Goal: Information Seeking & Learning: Find specific fact

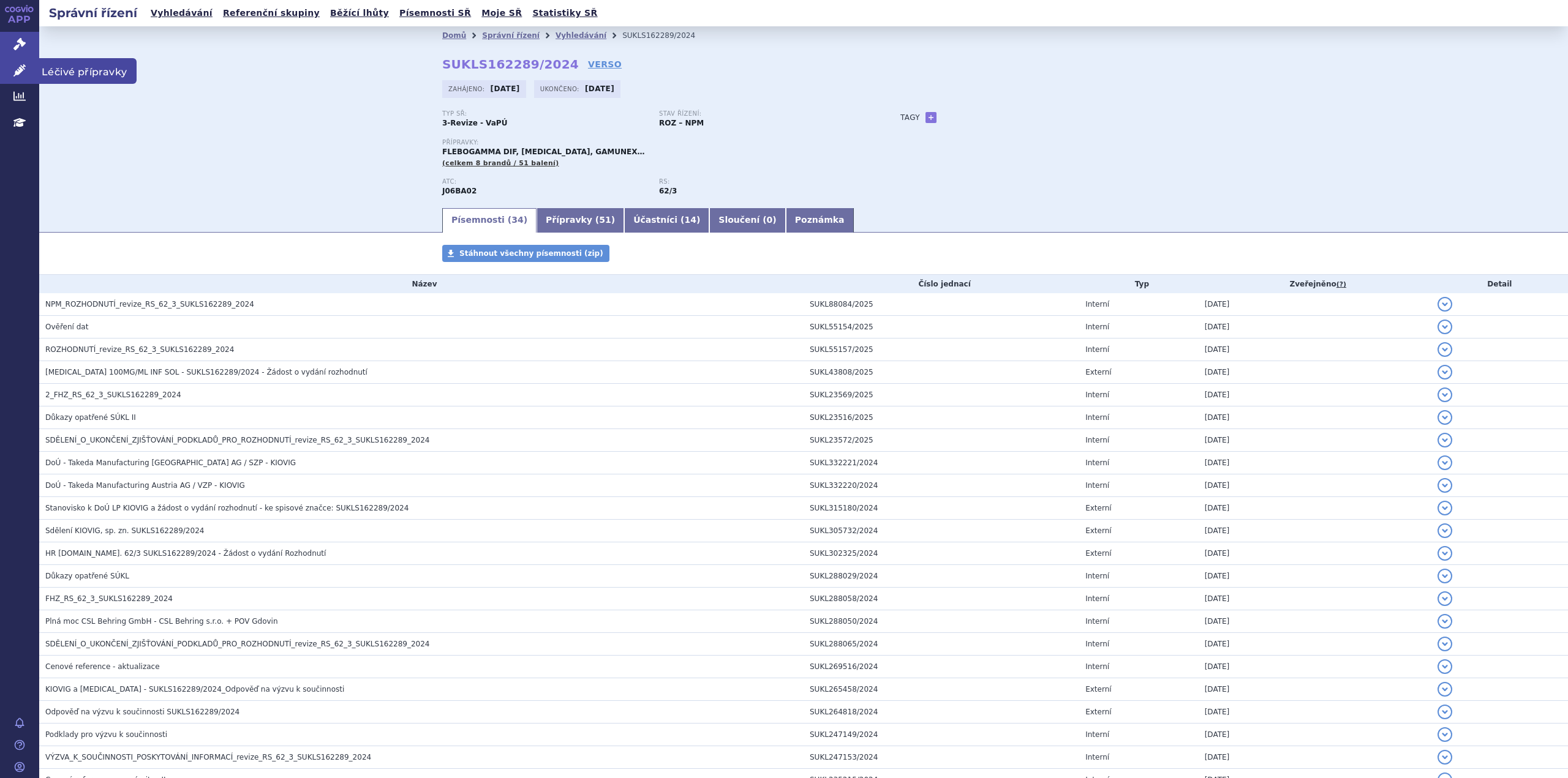
click at [18, 71] on icon at bounding box center [20, 71] width 12 height 12
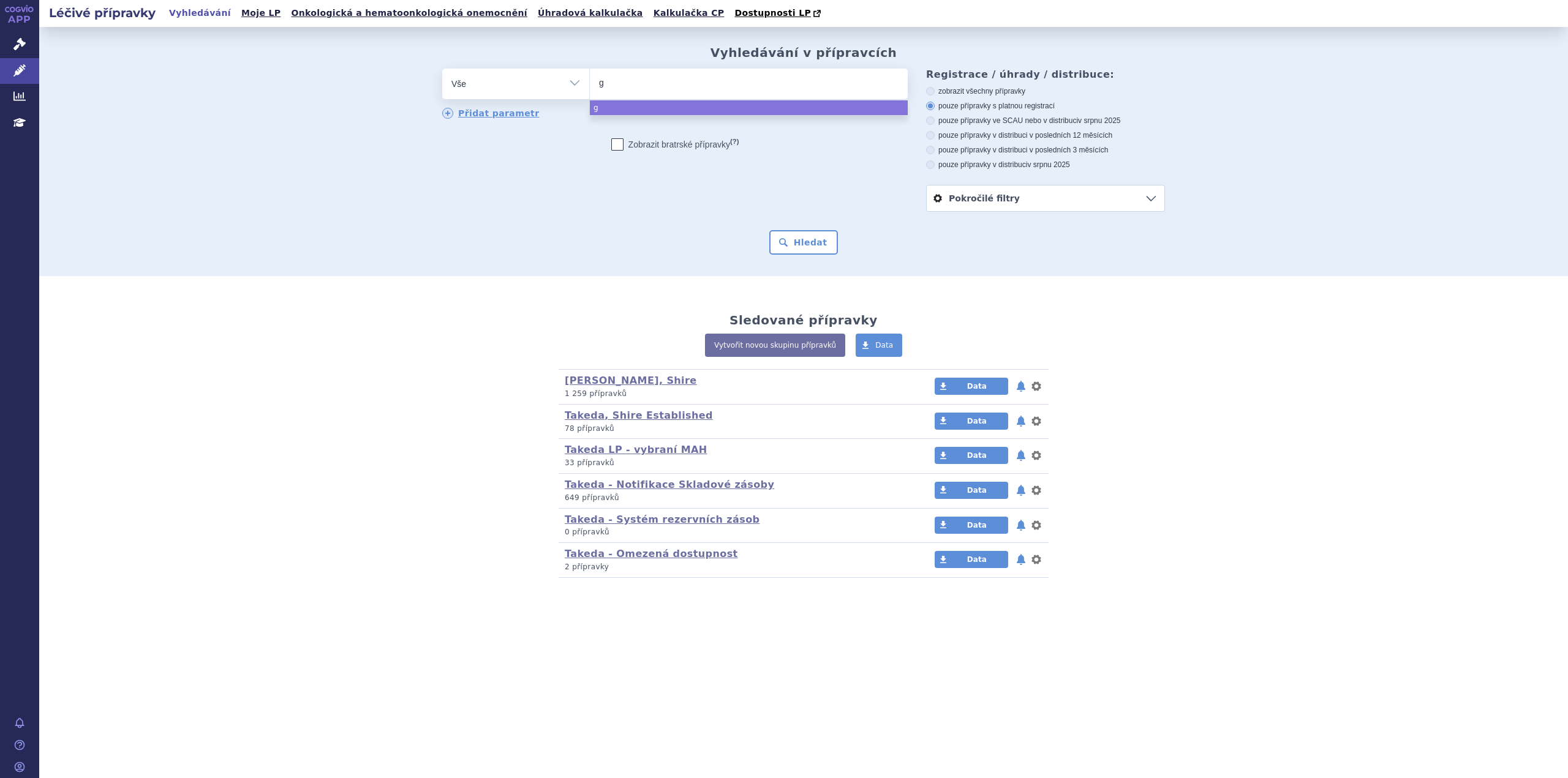
type input "ga"
type input "gamm"
type input "gamma"
type input "gammag"
type input "gammaga"
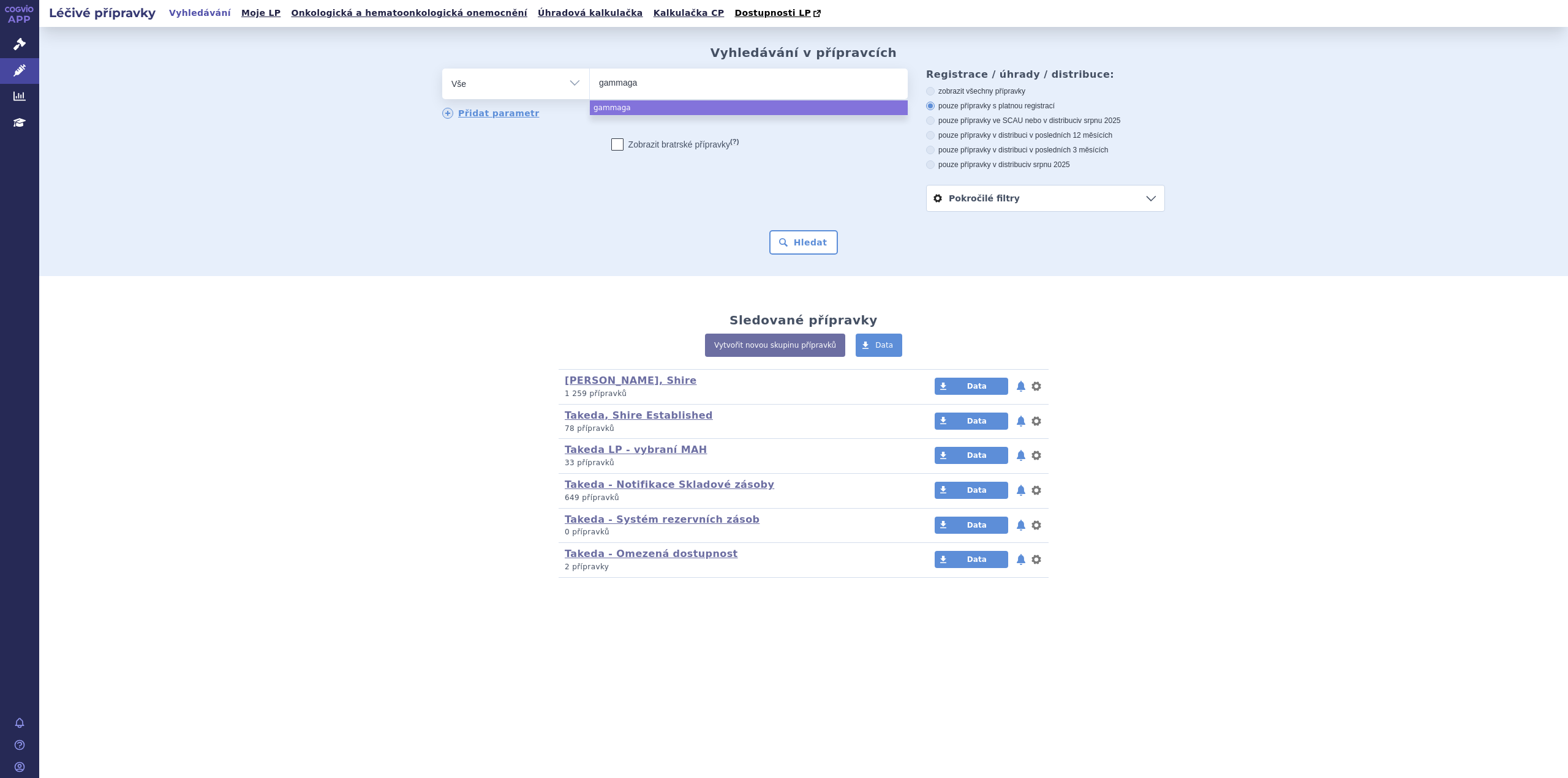
type input "gammagar"
type input "gammagard"
select select "gammagard"
click at [802, 245] on button "Hledat" at bounding box center [804, 242] width 69 height 25
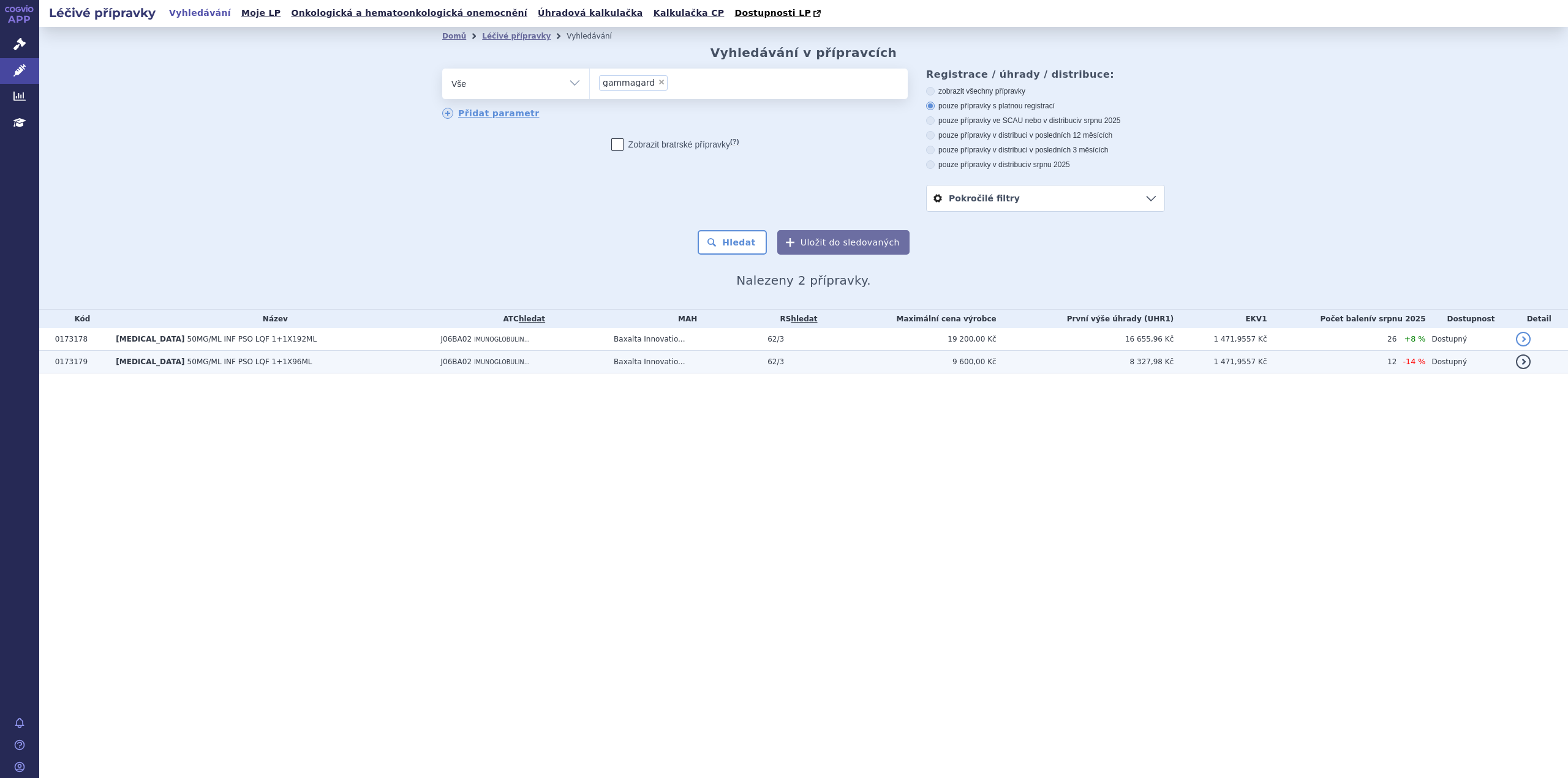
click at [429, 365] on td "GAMMAGARD S/D 50MG/ML INF PSO LQF 1+1X96ML" at bounding box center [272, 362] width 325 height 23
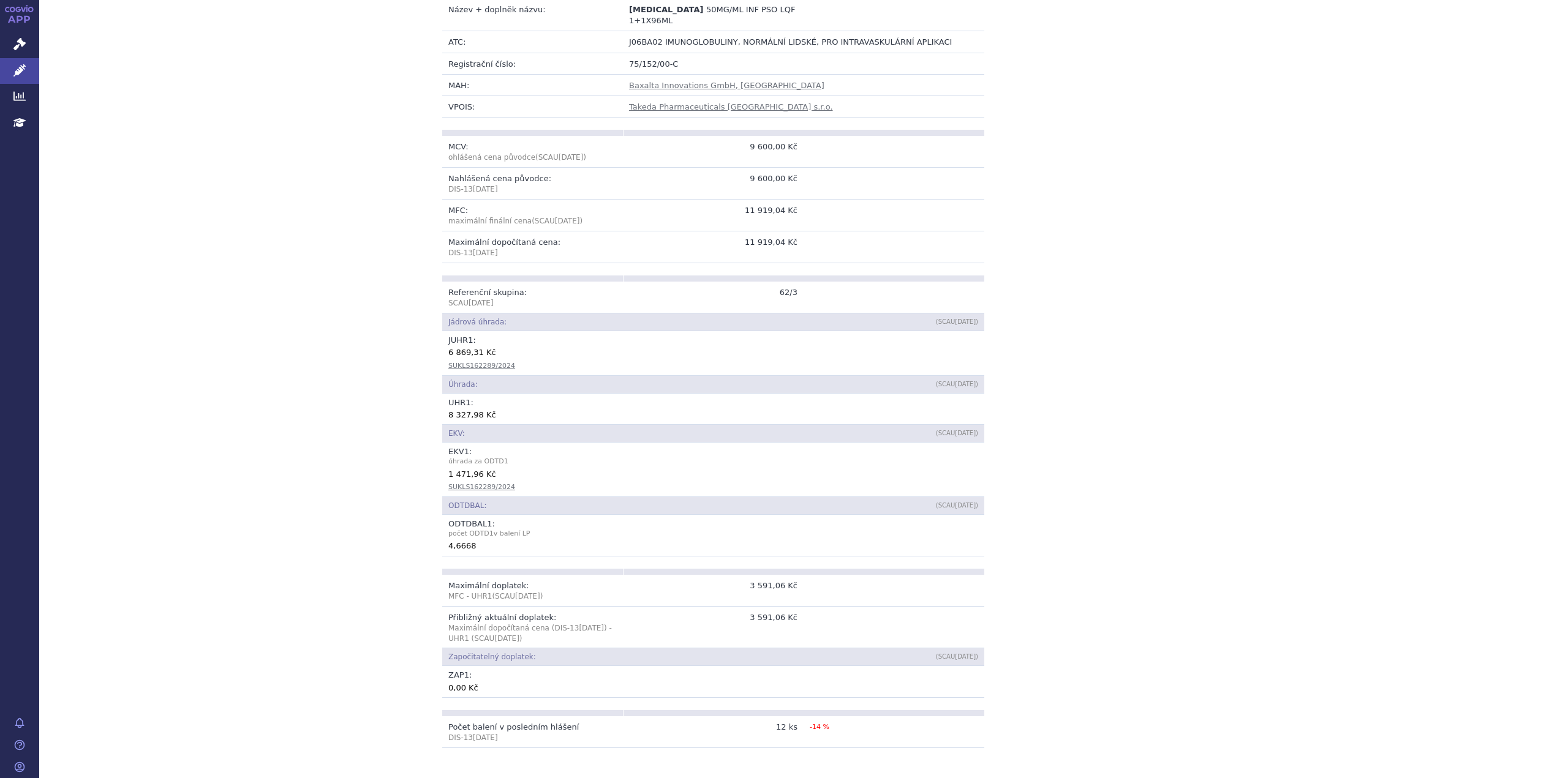
scroll to position [245, 0]
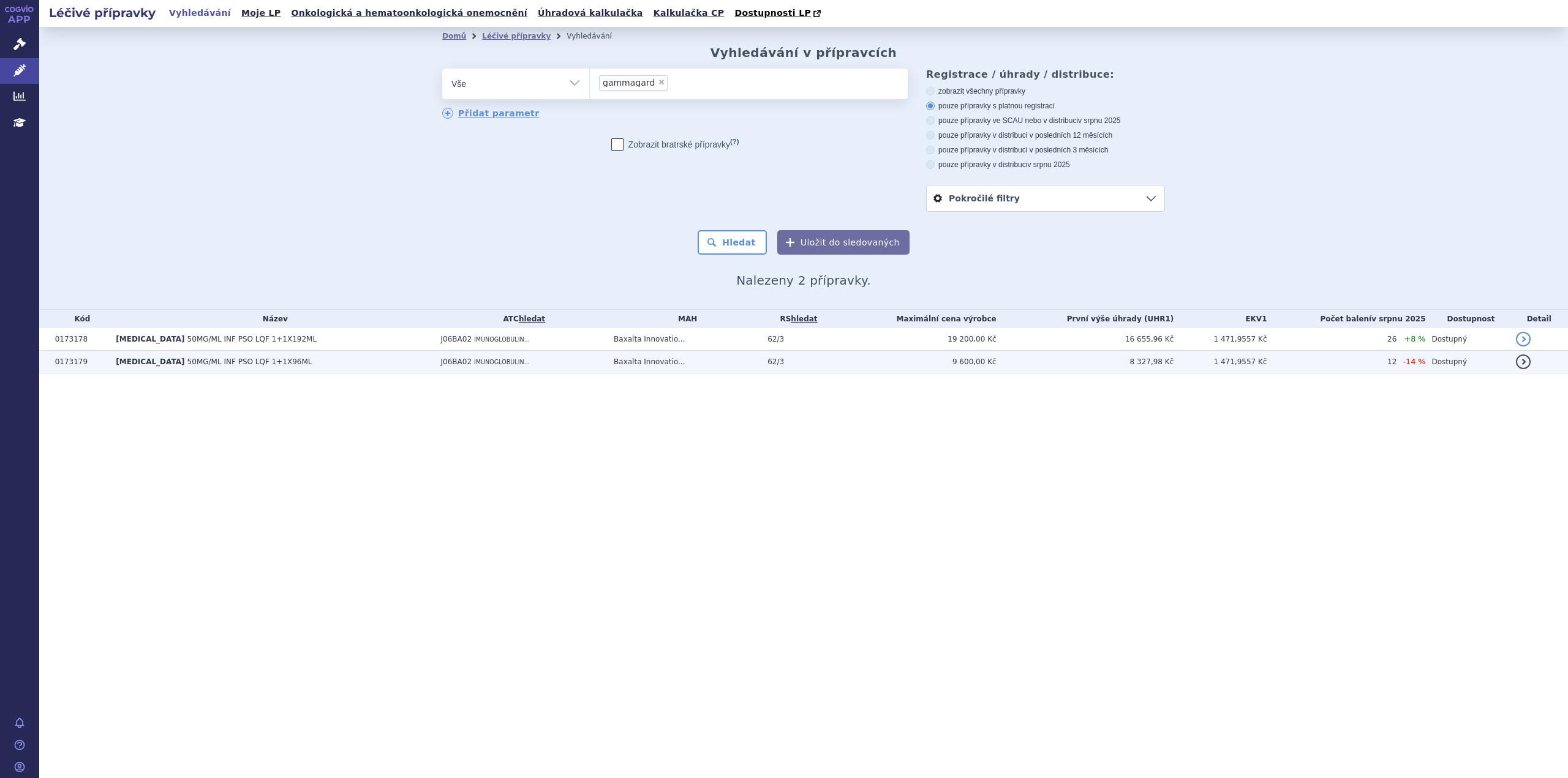
click at [536, 364] on td "J06BA02 IMUNOGLOBULIN..." at bounding box center [521, 362] width 173 height 23
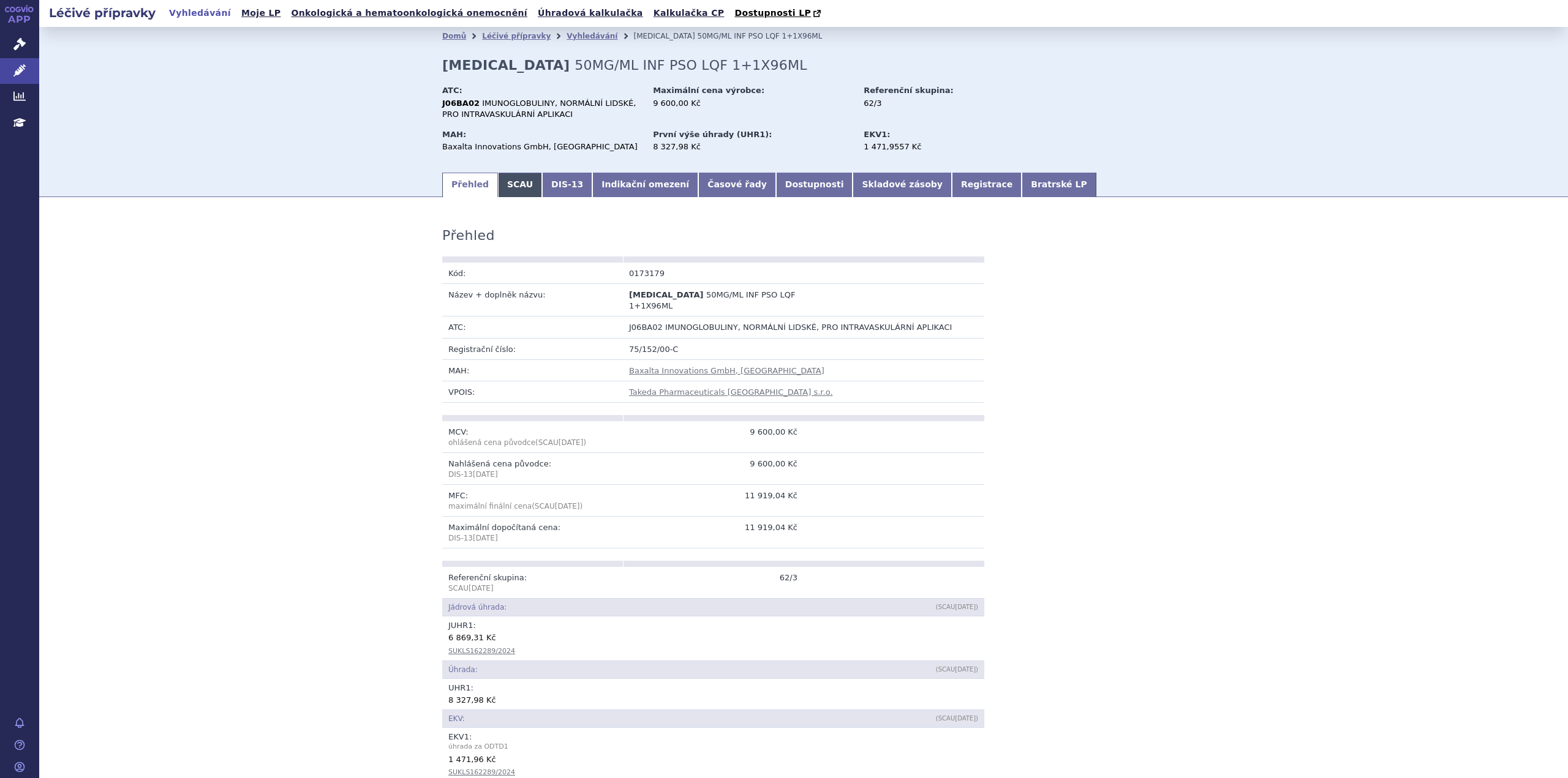
click at [502, 191] on link "SCAU" at bounding box center [520, 185] width 44 height 25
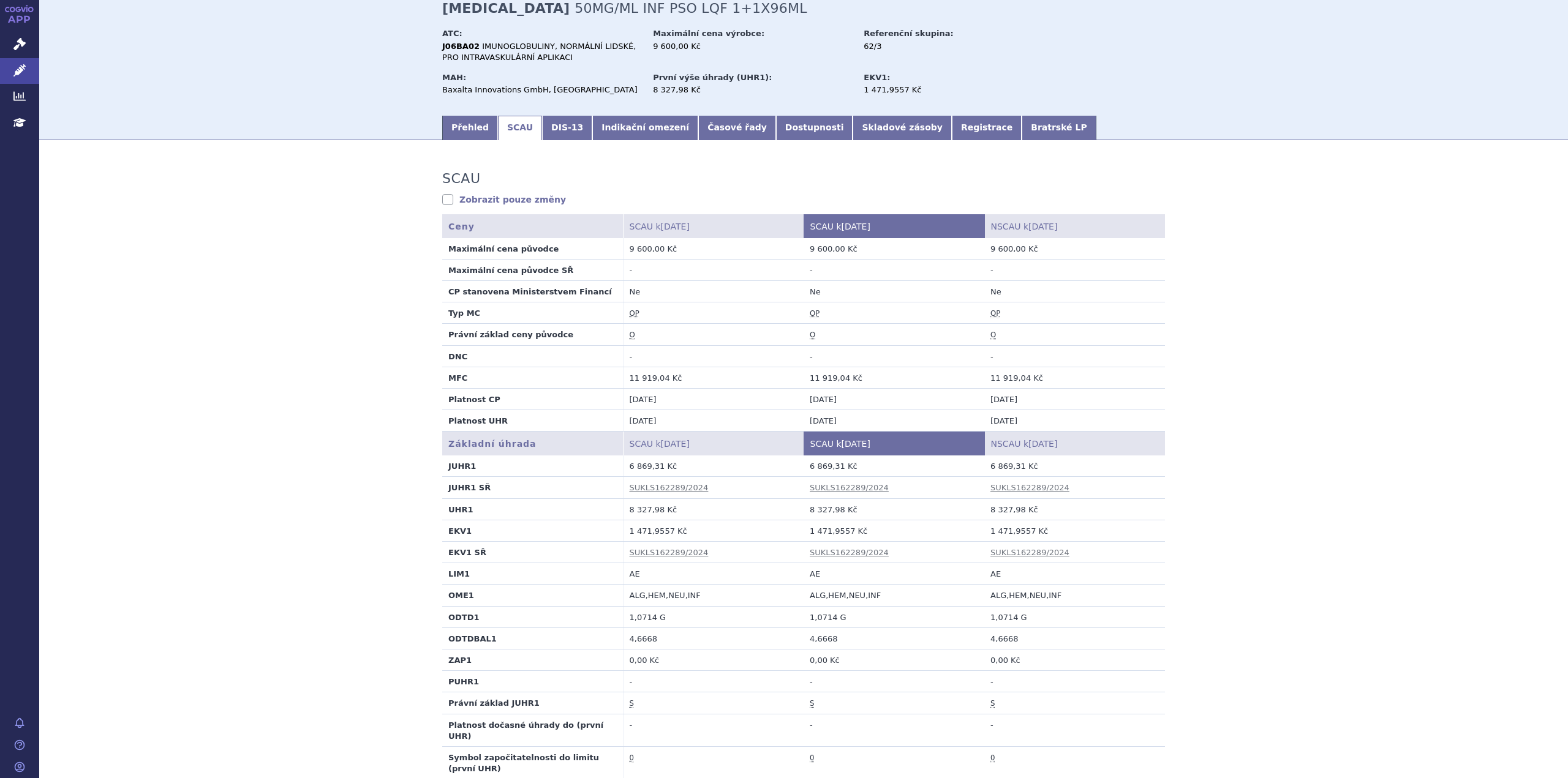
scroll to position [61, 0]
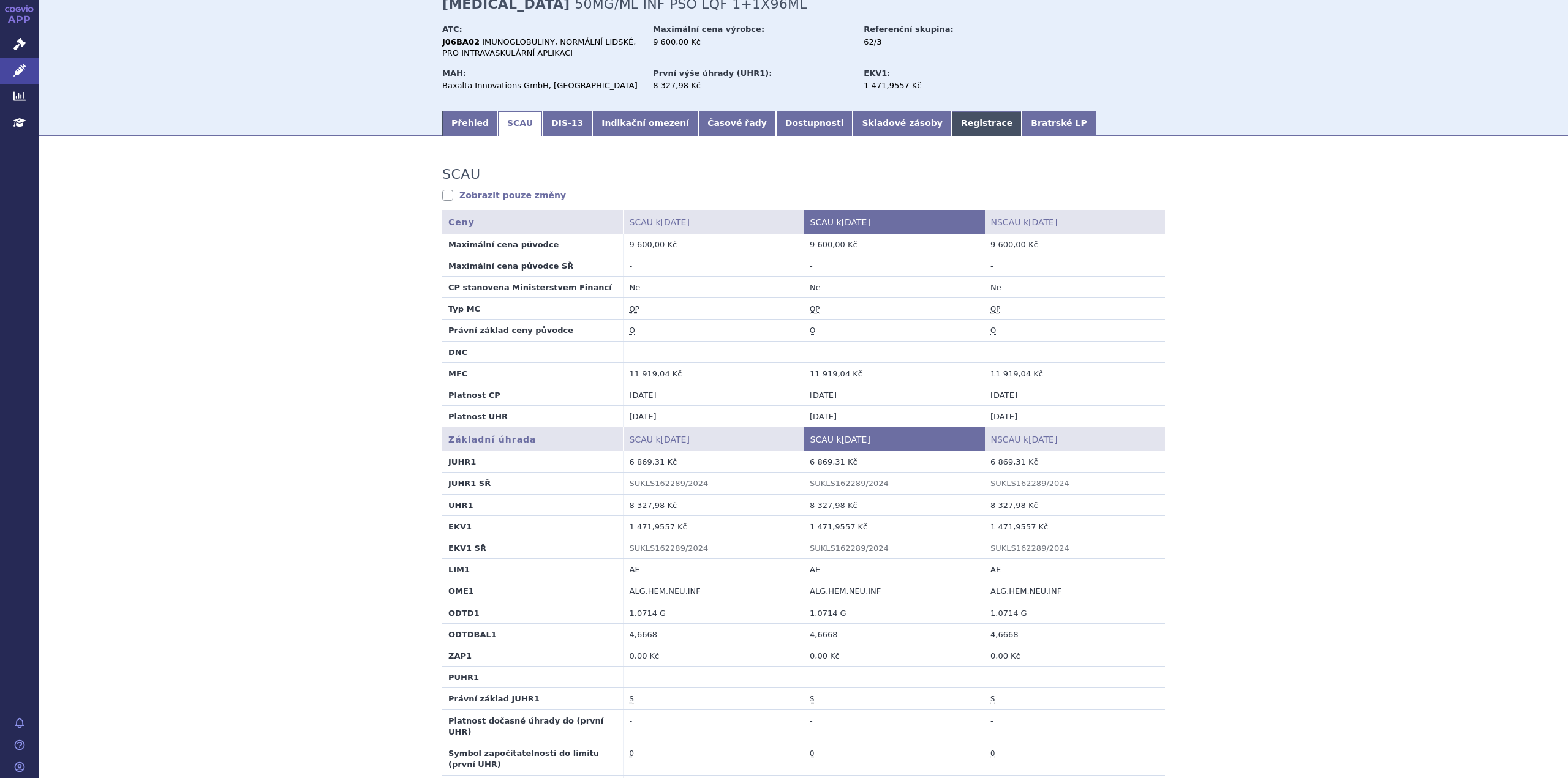
click at [952, 128] on link "Registrace" at bounding box center [987, 123] width 70 height 25
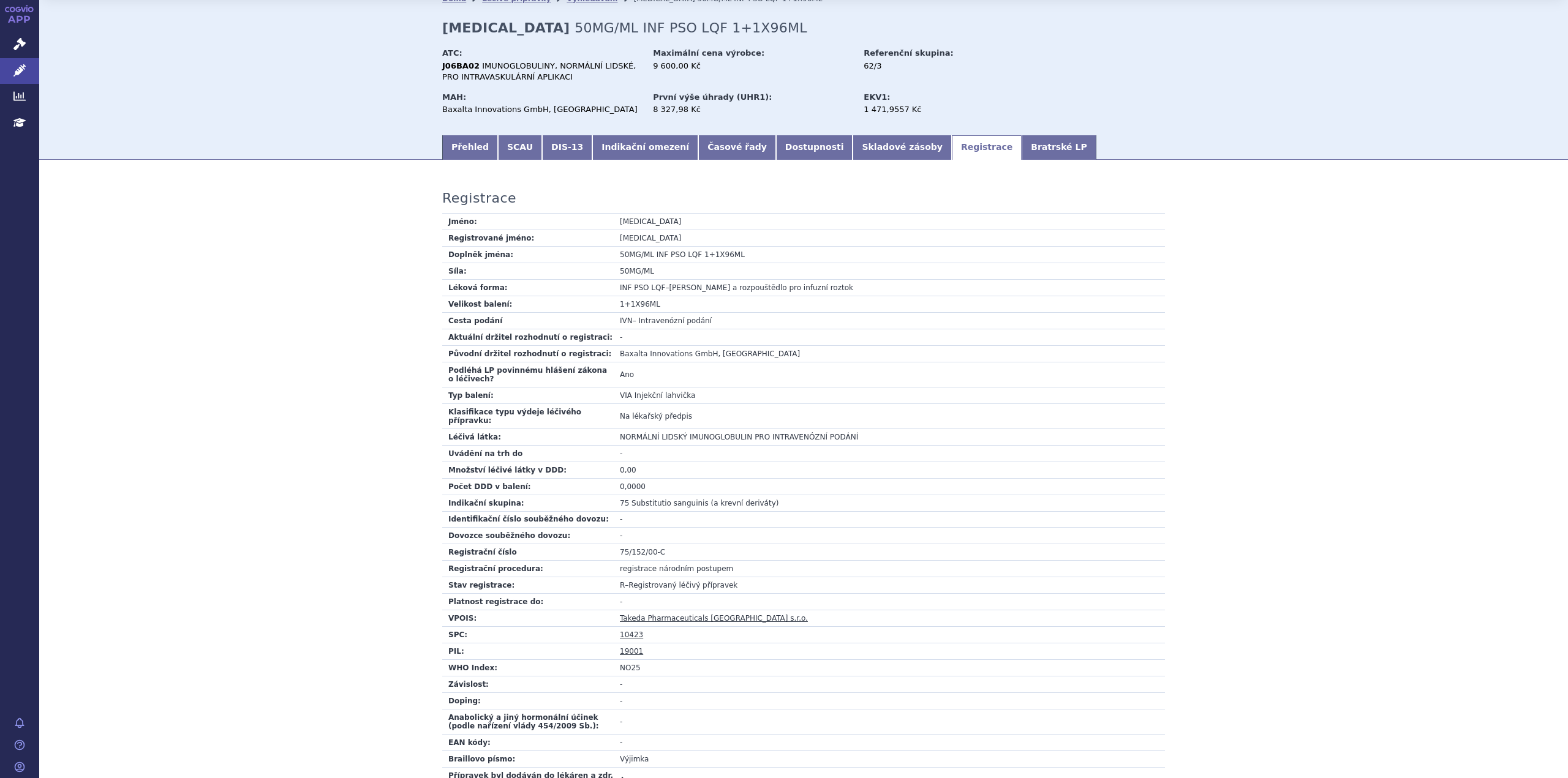
scroll to position [12, 0]
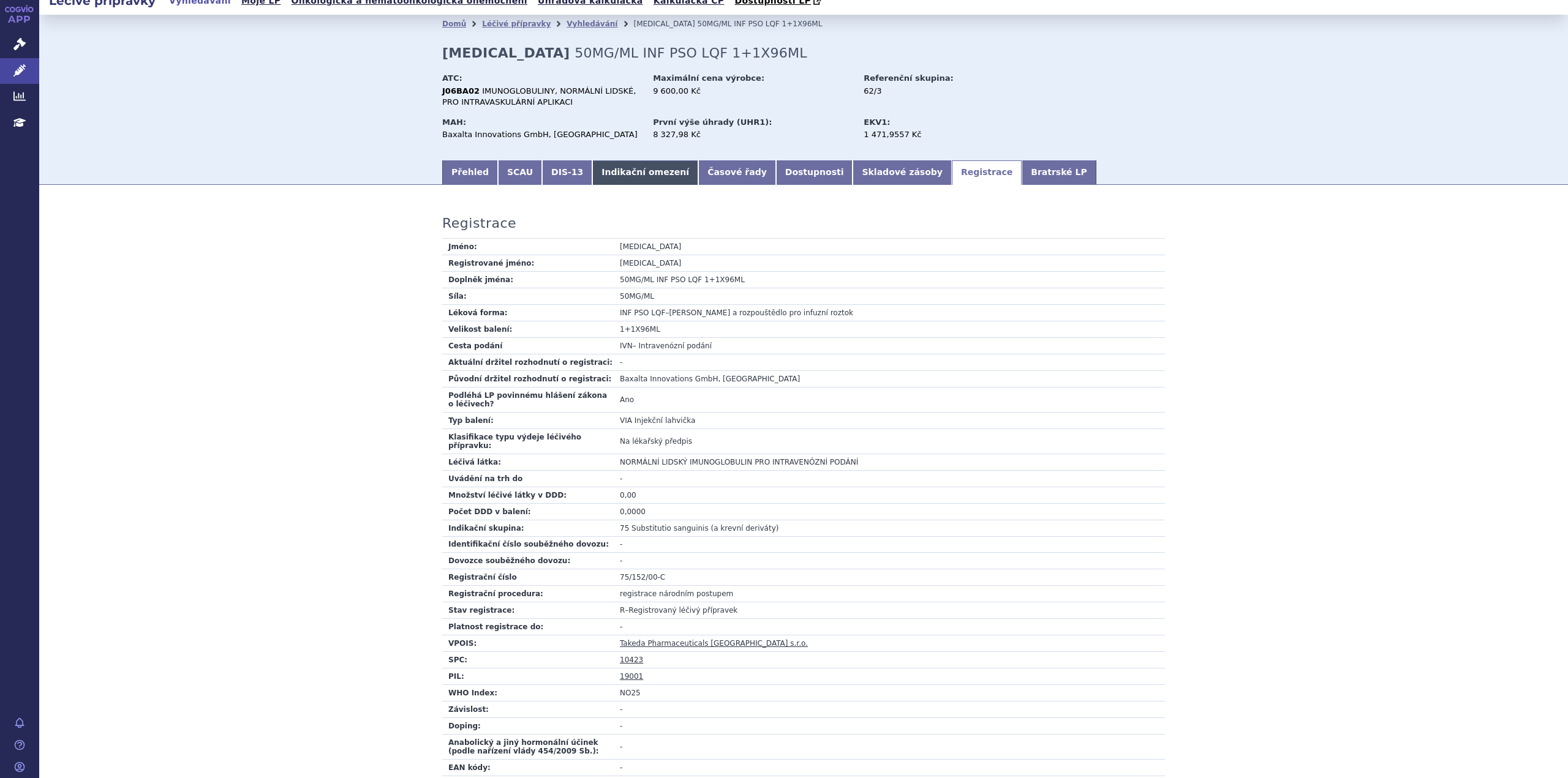
click at [611, 173] on link "Indikační omezení" at bounding box center [645, 172] width 106 height 25
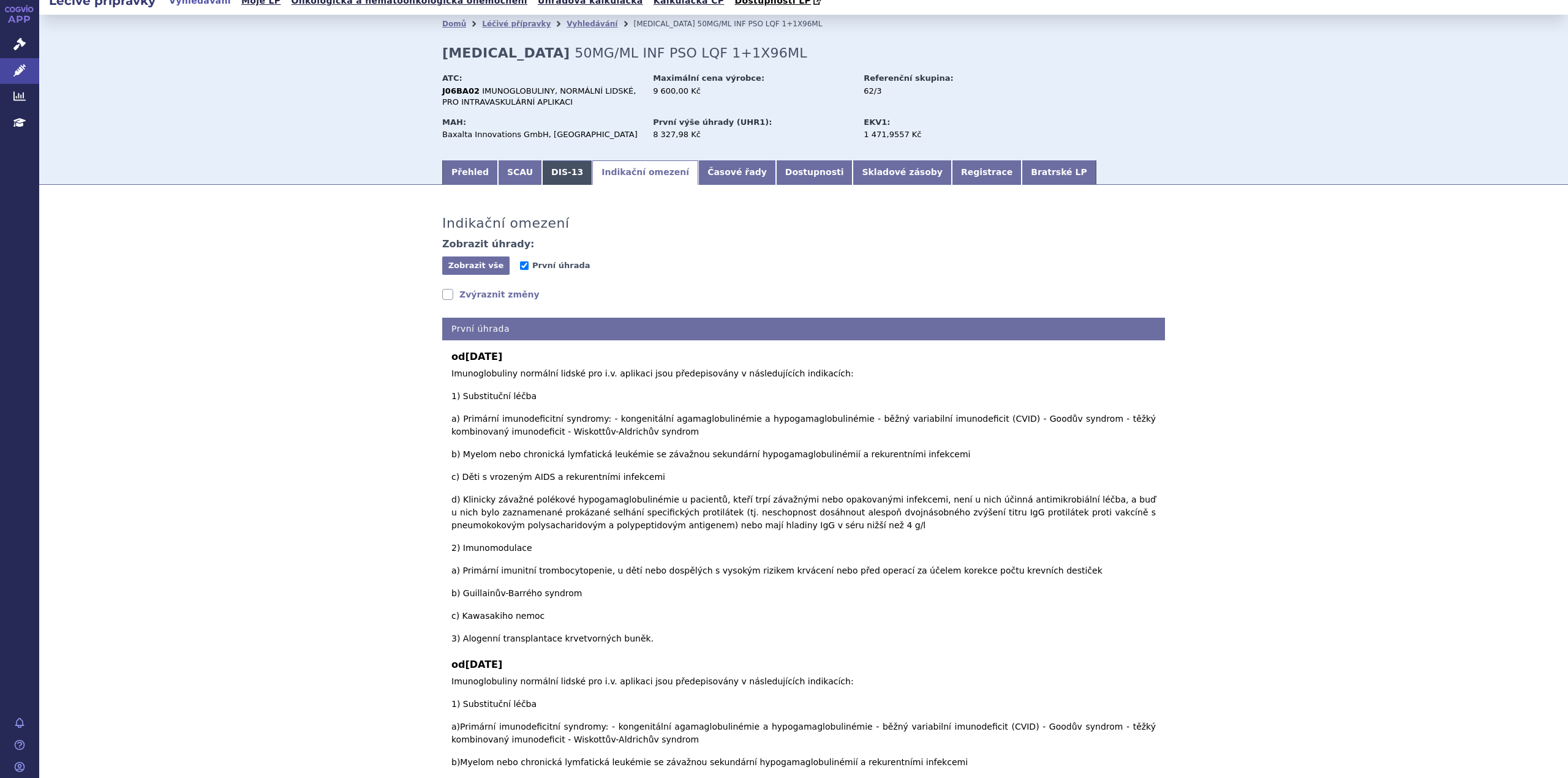
click at [548, 173] on link "DIS-13" at bounding box center [567, 172] width 50 height 25
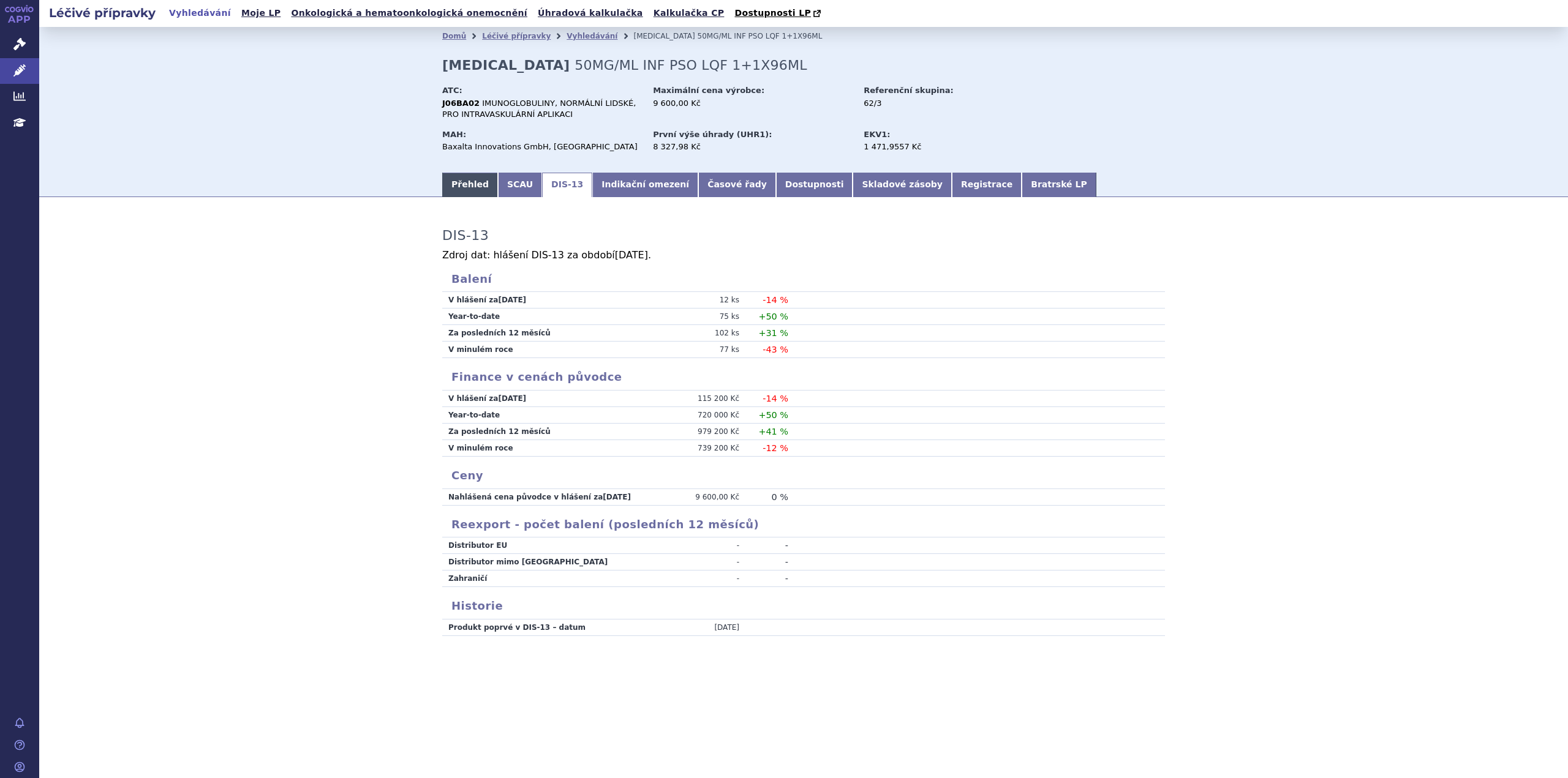
click at [464, 183] on link "Přehled" at bounding box center [470, 185] width 56 height 25
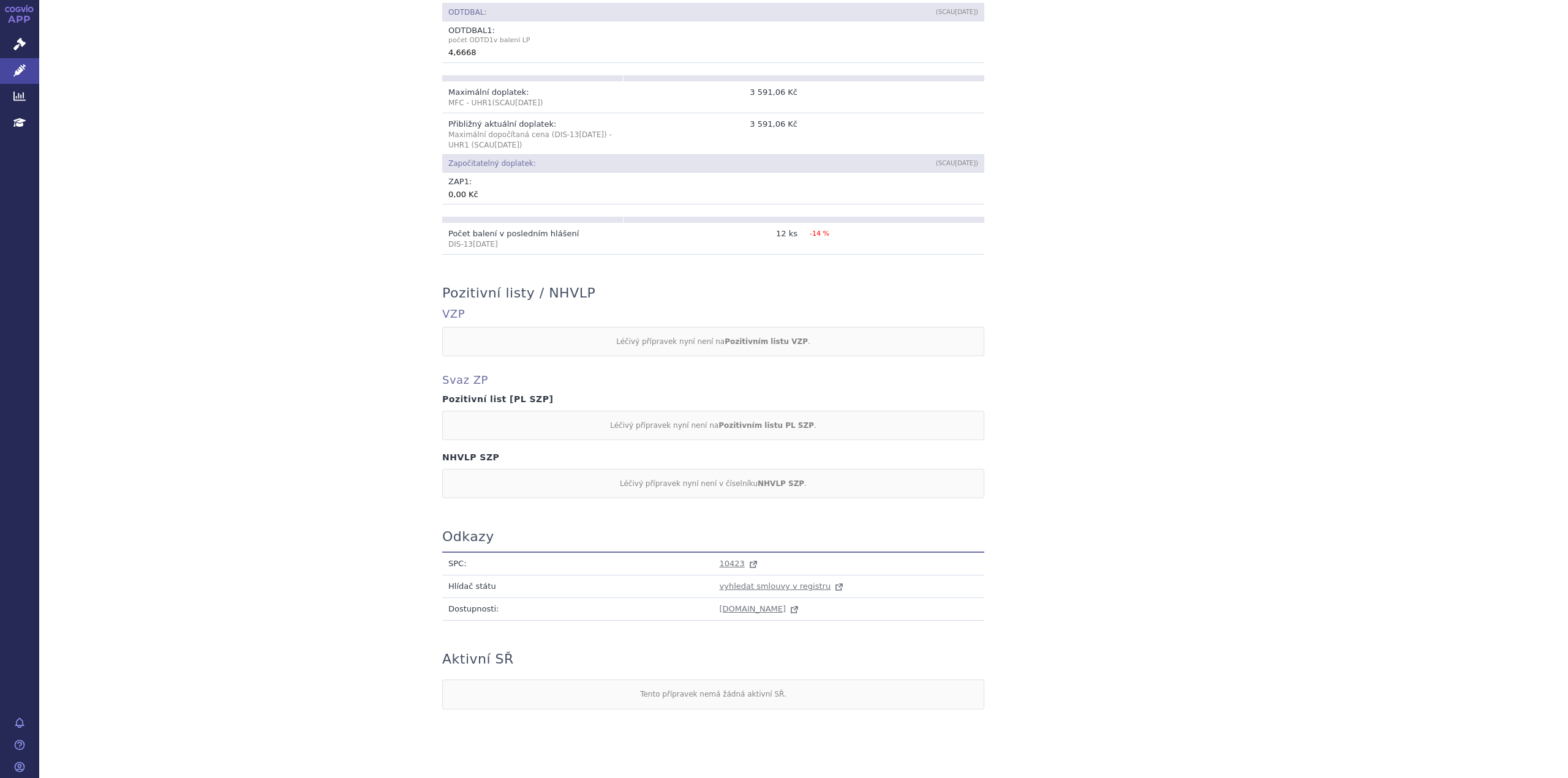
scroll to position [798, 0]
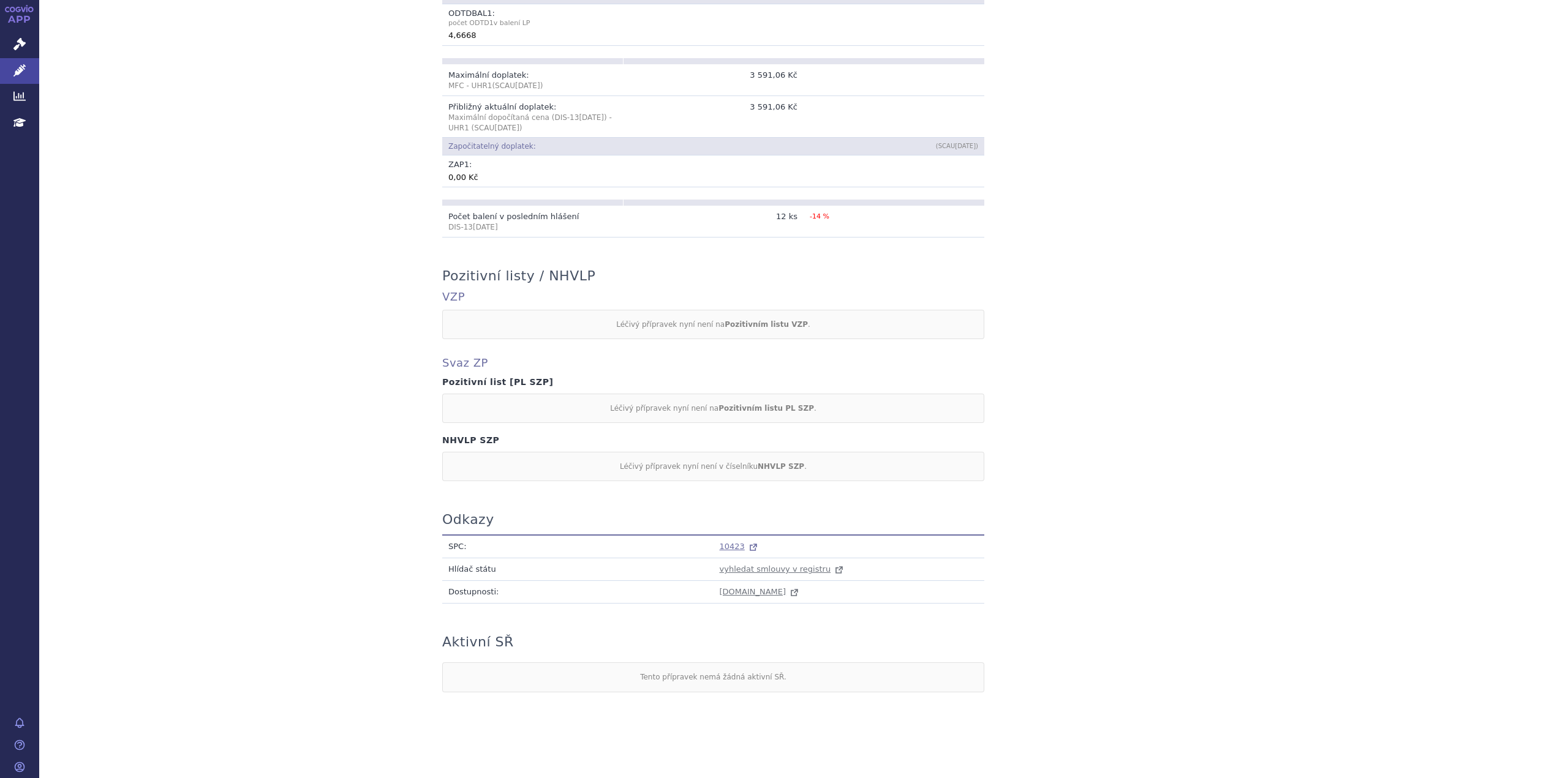
click at [725, 546] on span "10423" at bounding box center [732, 546] width 25 height 9
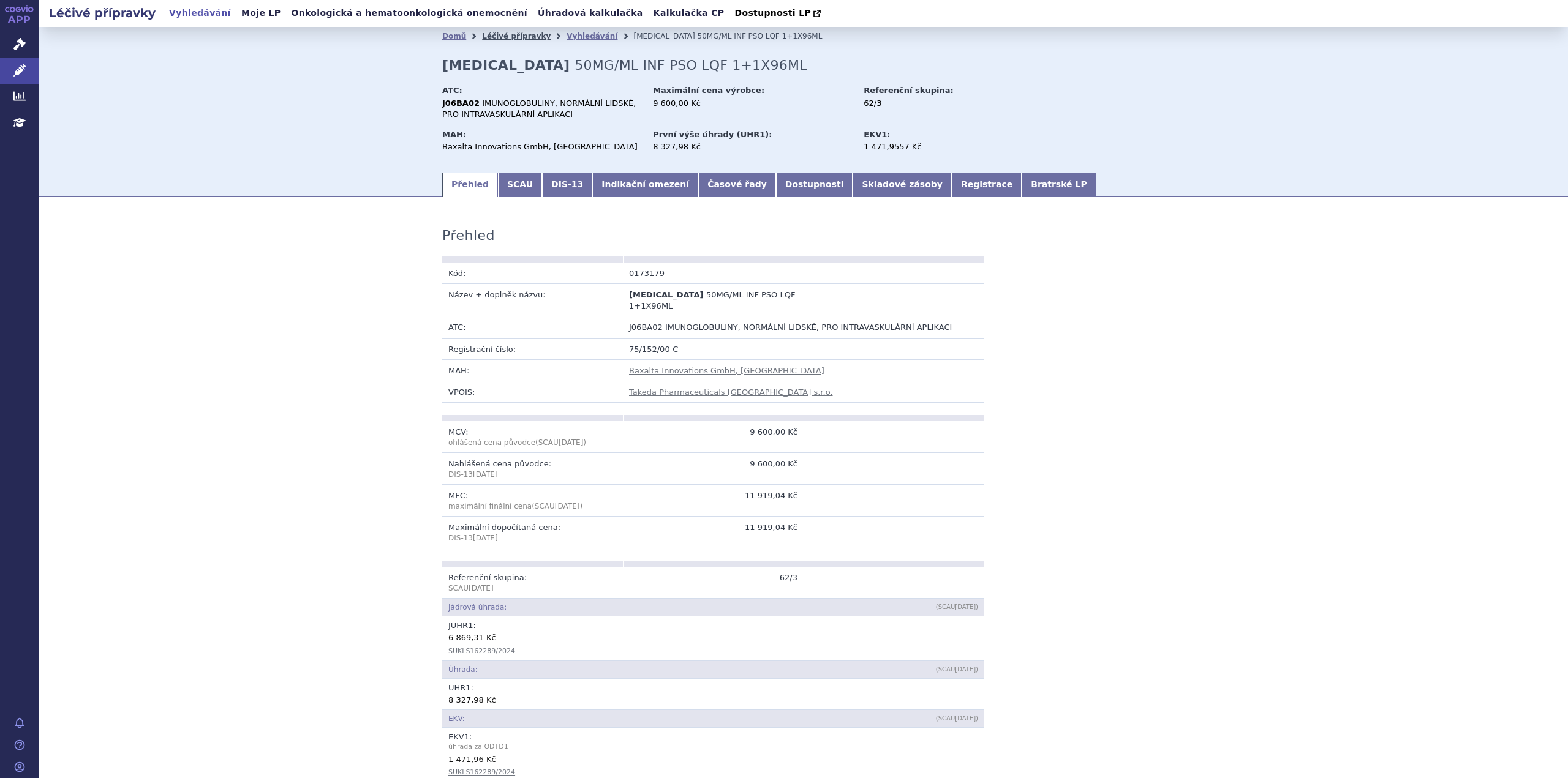
click at [507, 37] on link "Léčivé přípravky" at bounding box center [516, 35] width 68 height 8
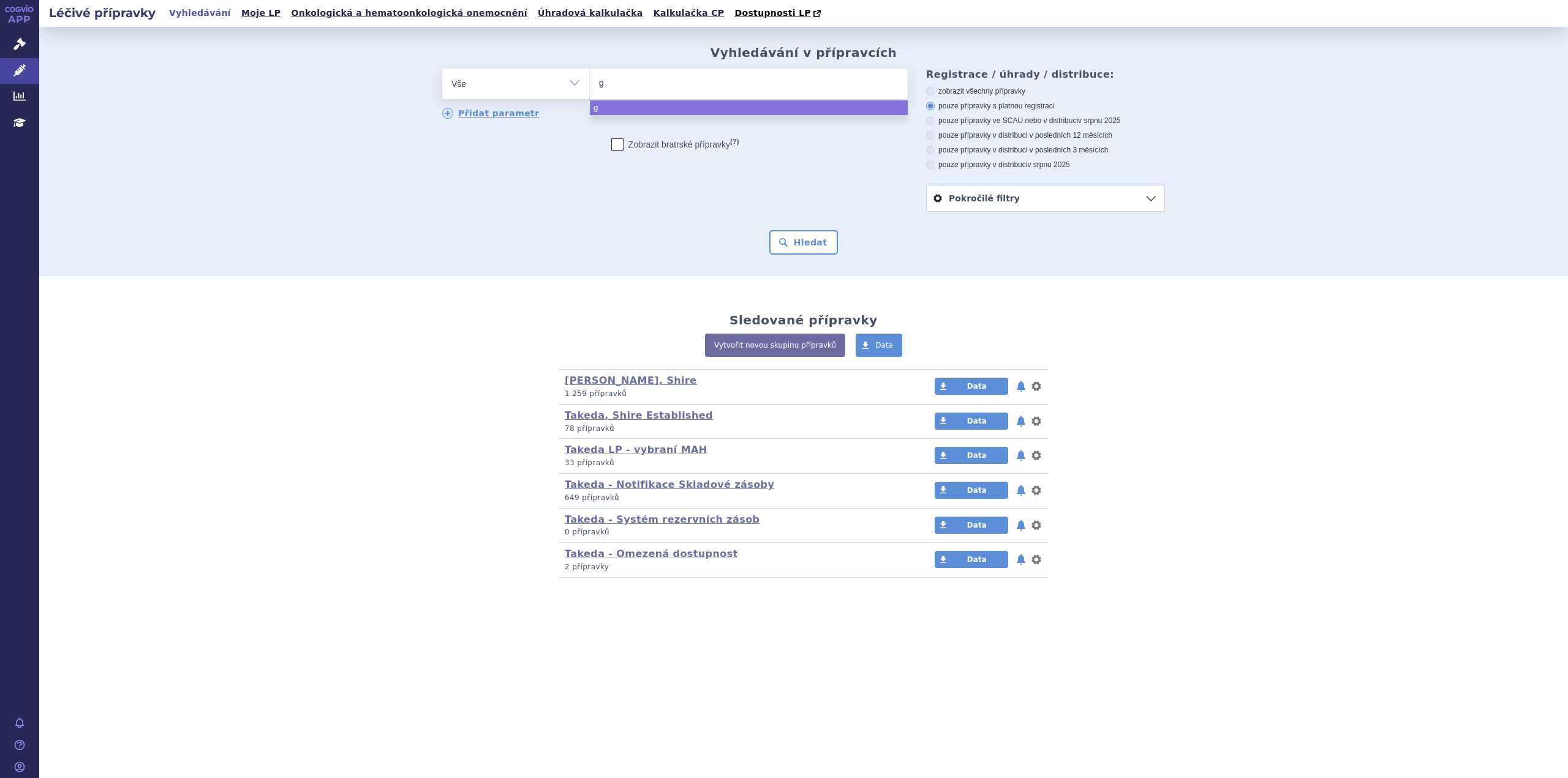
type input "ga"
type input "[PERSON_NAME]"
type input "gamma"
type input "gammag"
type input "gammagar"
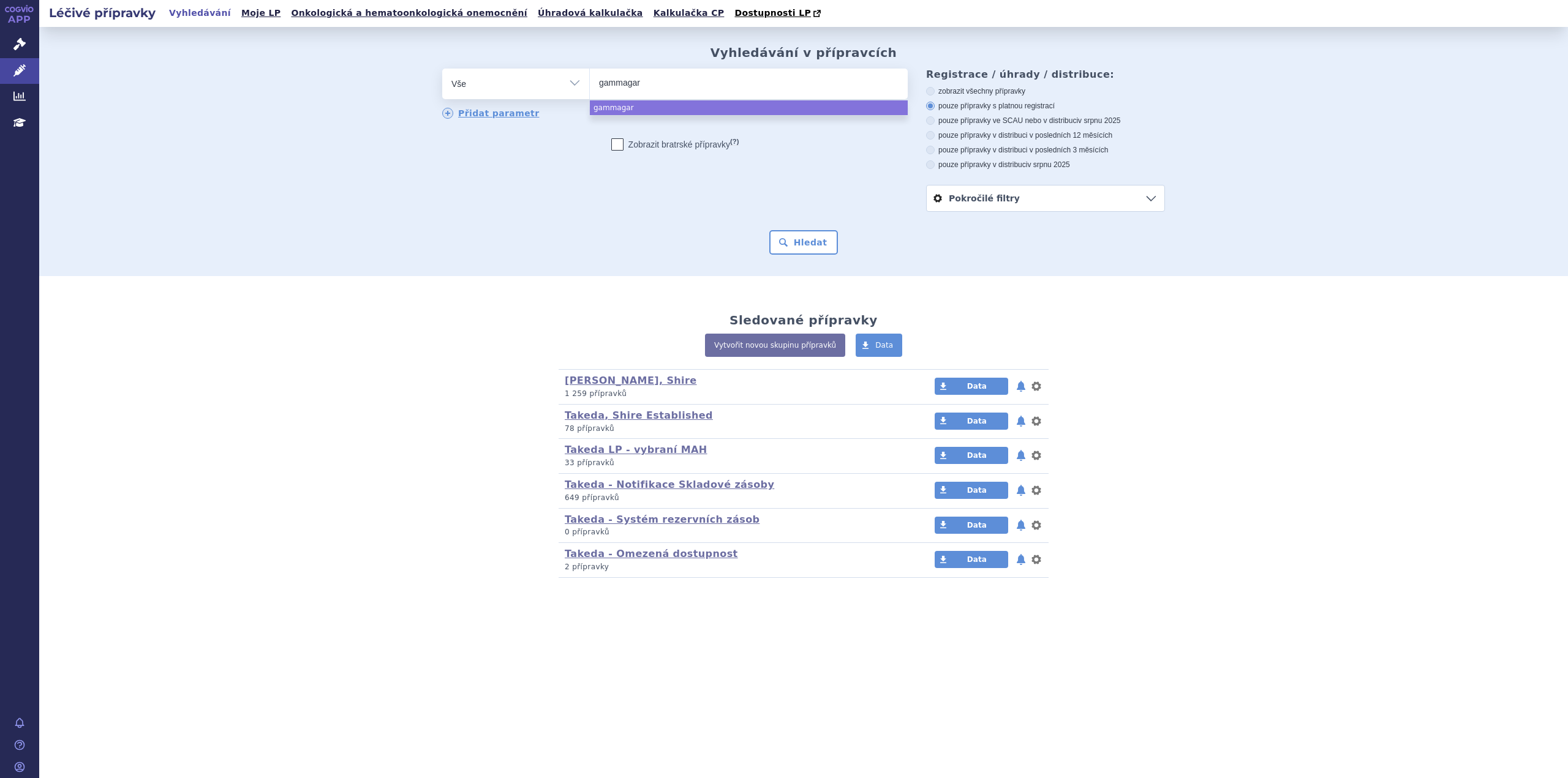
type input "gammagard"
select select "gammagard"
click at [795, 239] on button "Hledat" at bounding box center [804, 242] width 69 height 25
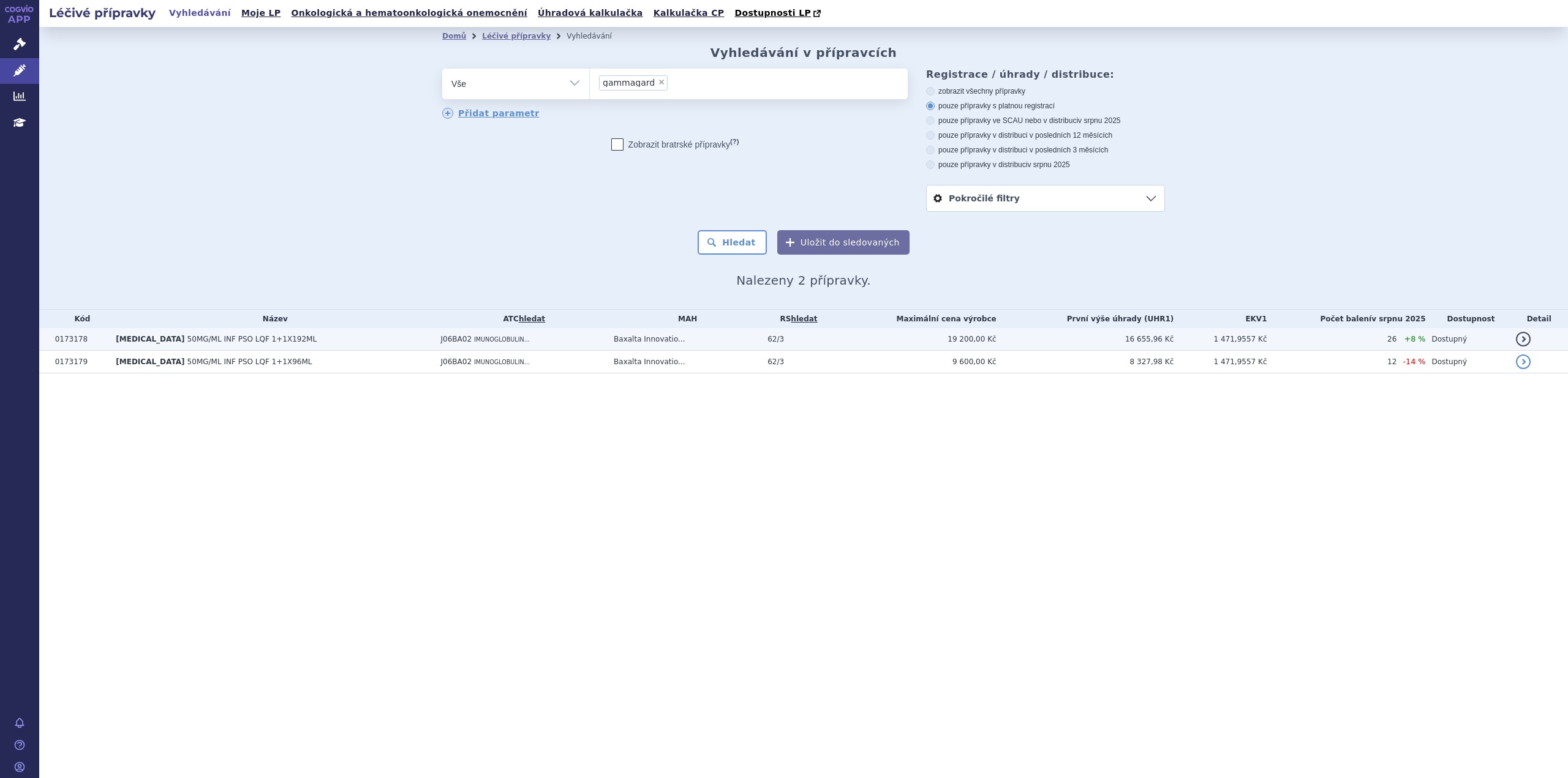
click at [761, 342] on td "Baxalta Innovatio..." at bounding box center [684, 340] width 153 height 23
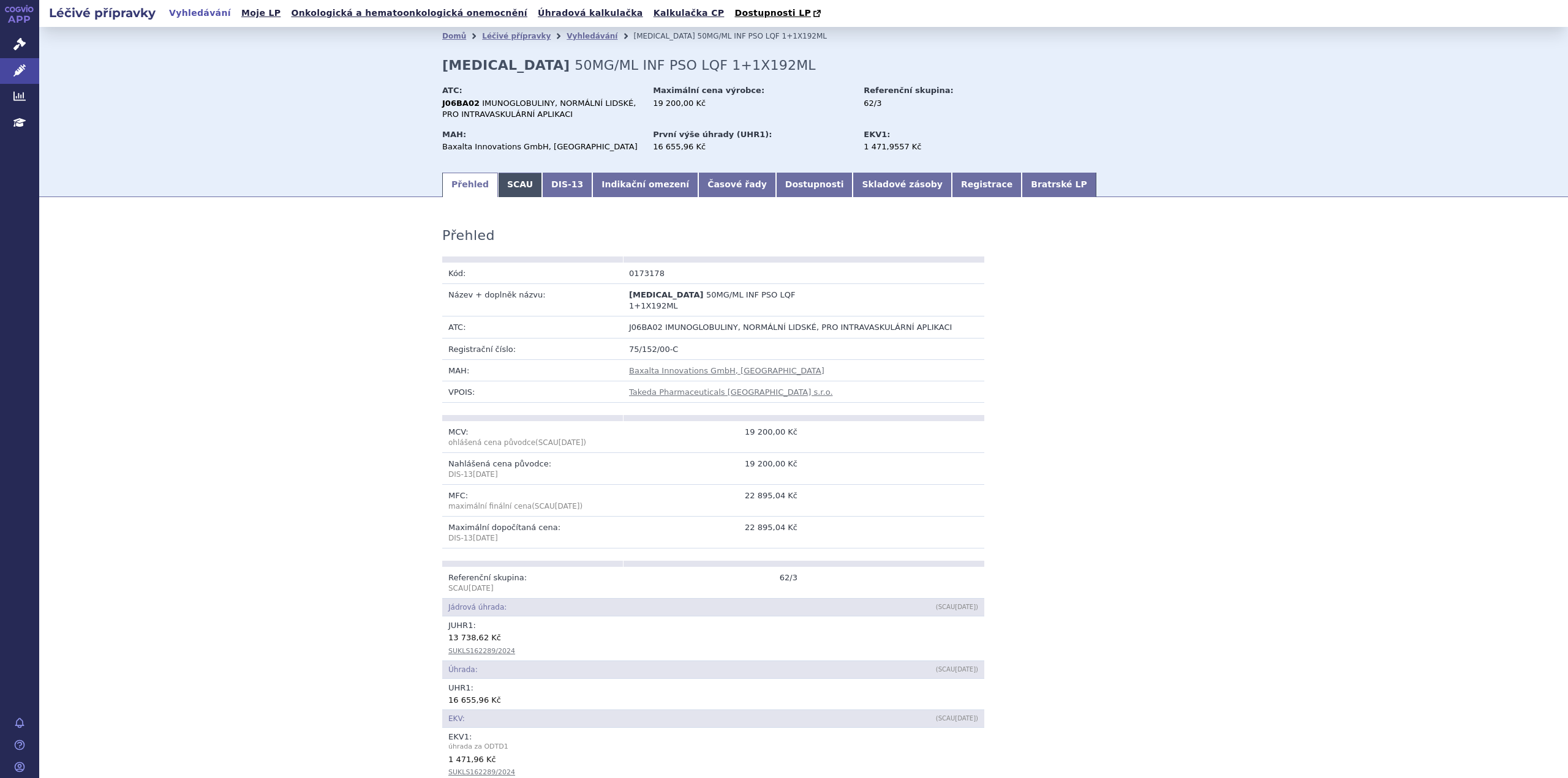
click at [511, 189] on link "SCAU" at bounding box center [520, 185] width 44 height 25
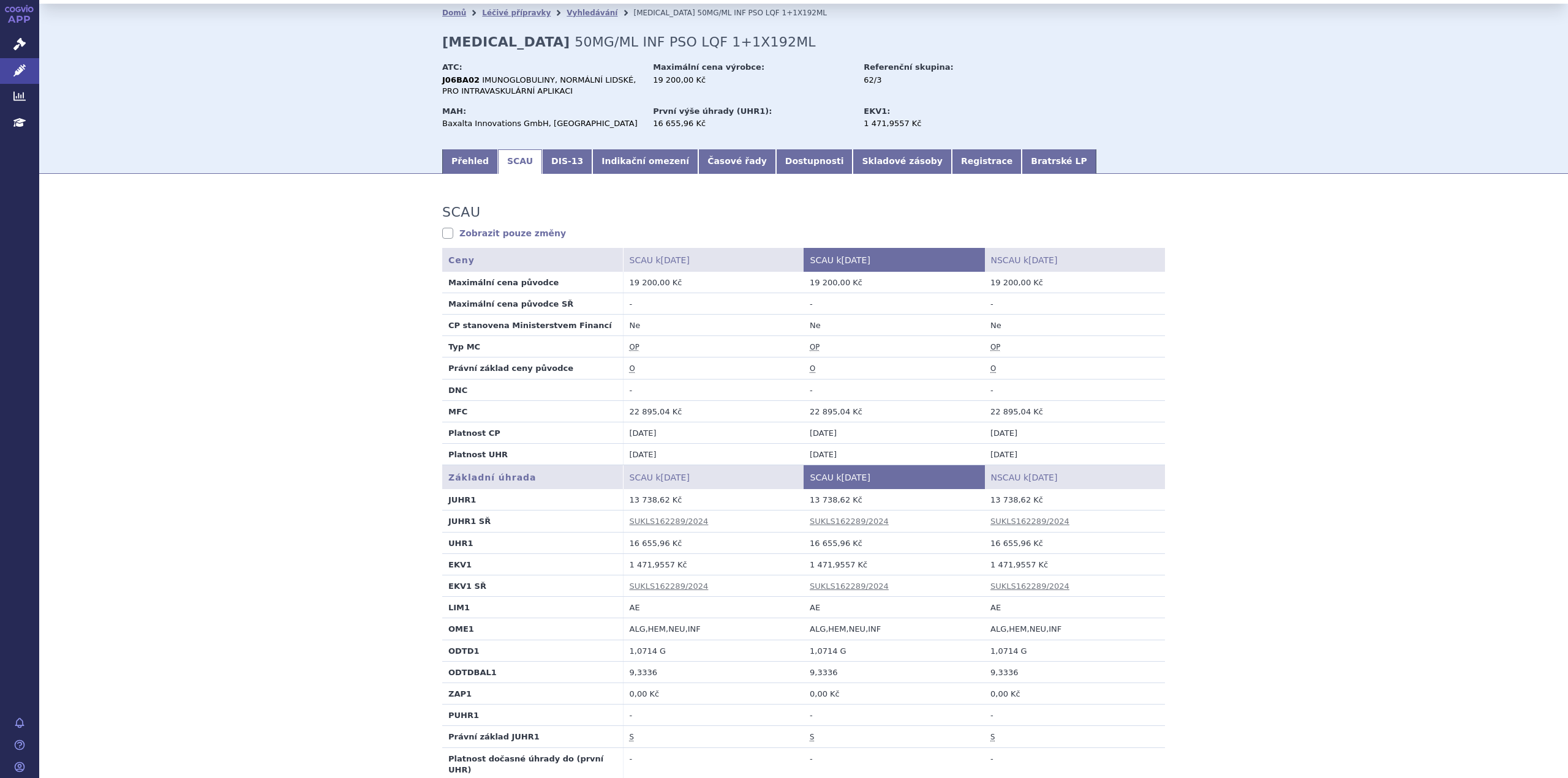
scroll to position [61, 0]
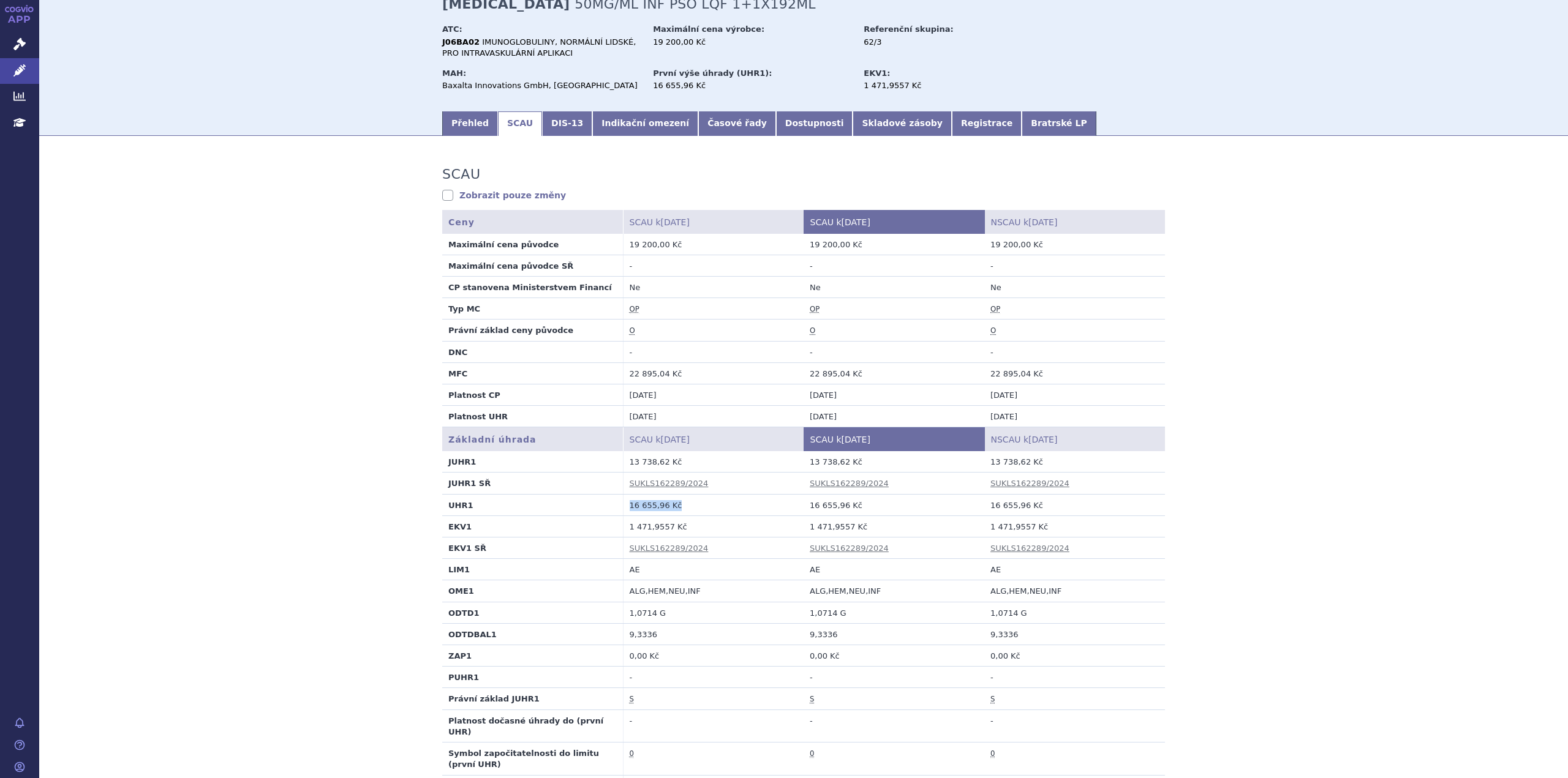
drag, startPoint x: 671, startPoint y: 504, endPoint x: 624, endPoint y: 504, distance: 47.0
click at [624, 504] on td "16 655,96 Kč" at bounding box center [713, 504] width 180 height 22
copy td "16 655,96 Kč"
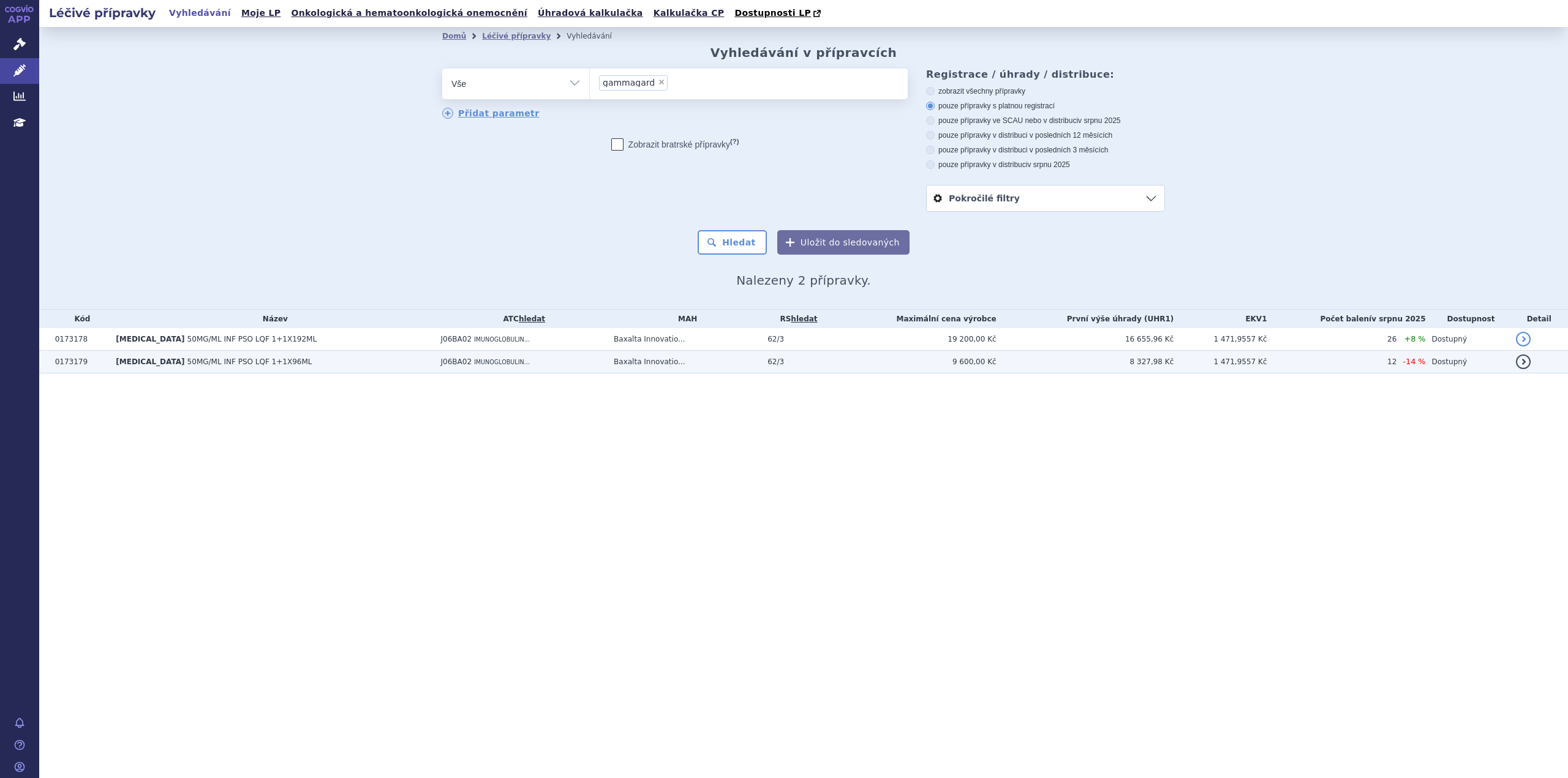
click at [714, 362] on td "Baxalta Innovatio..." at bounding box center [684, 362] width 153 height 23
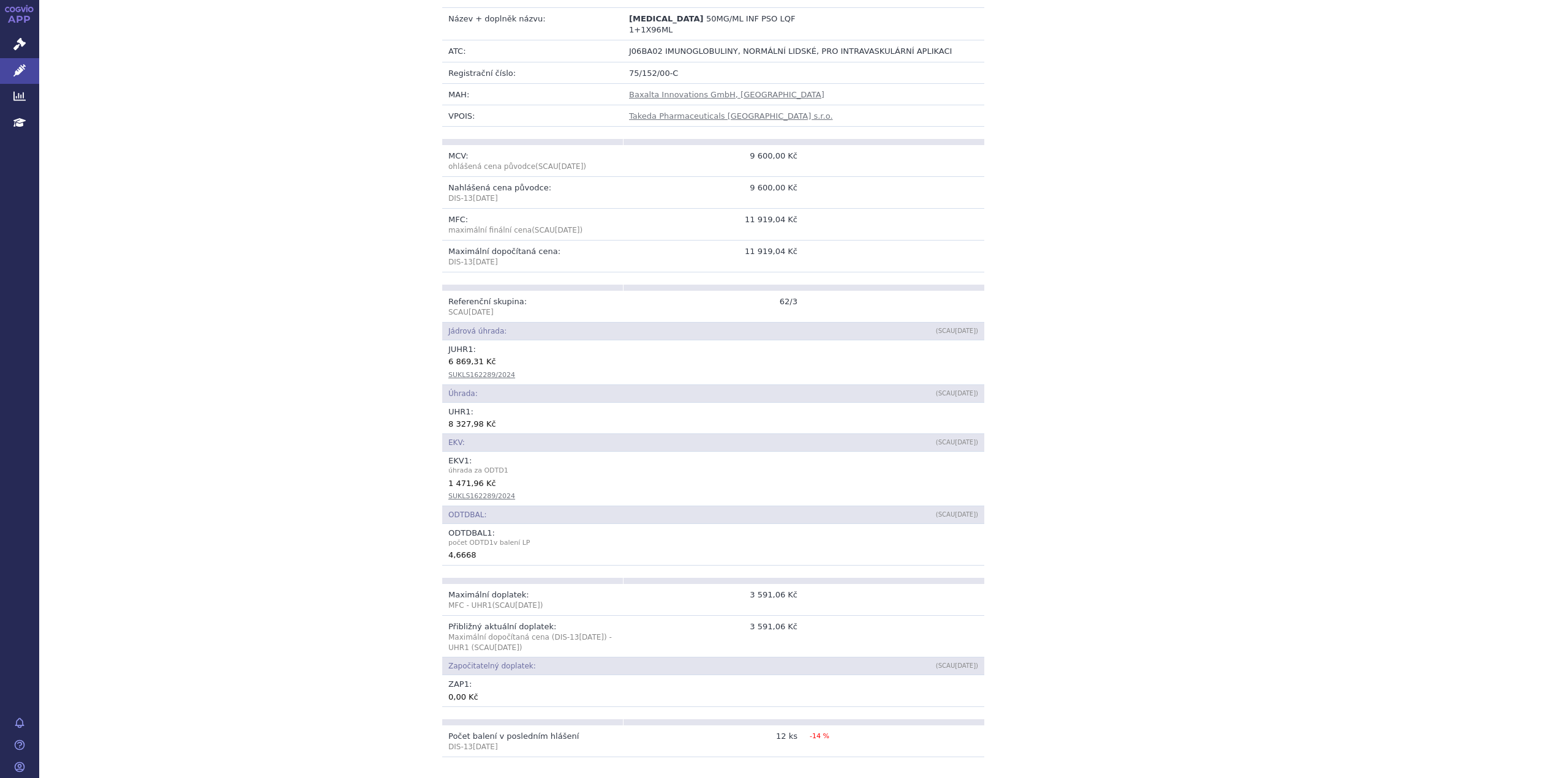
scroll to position [306, 0]
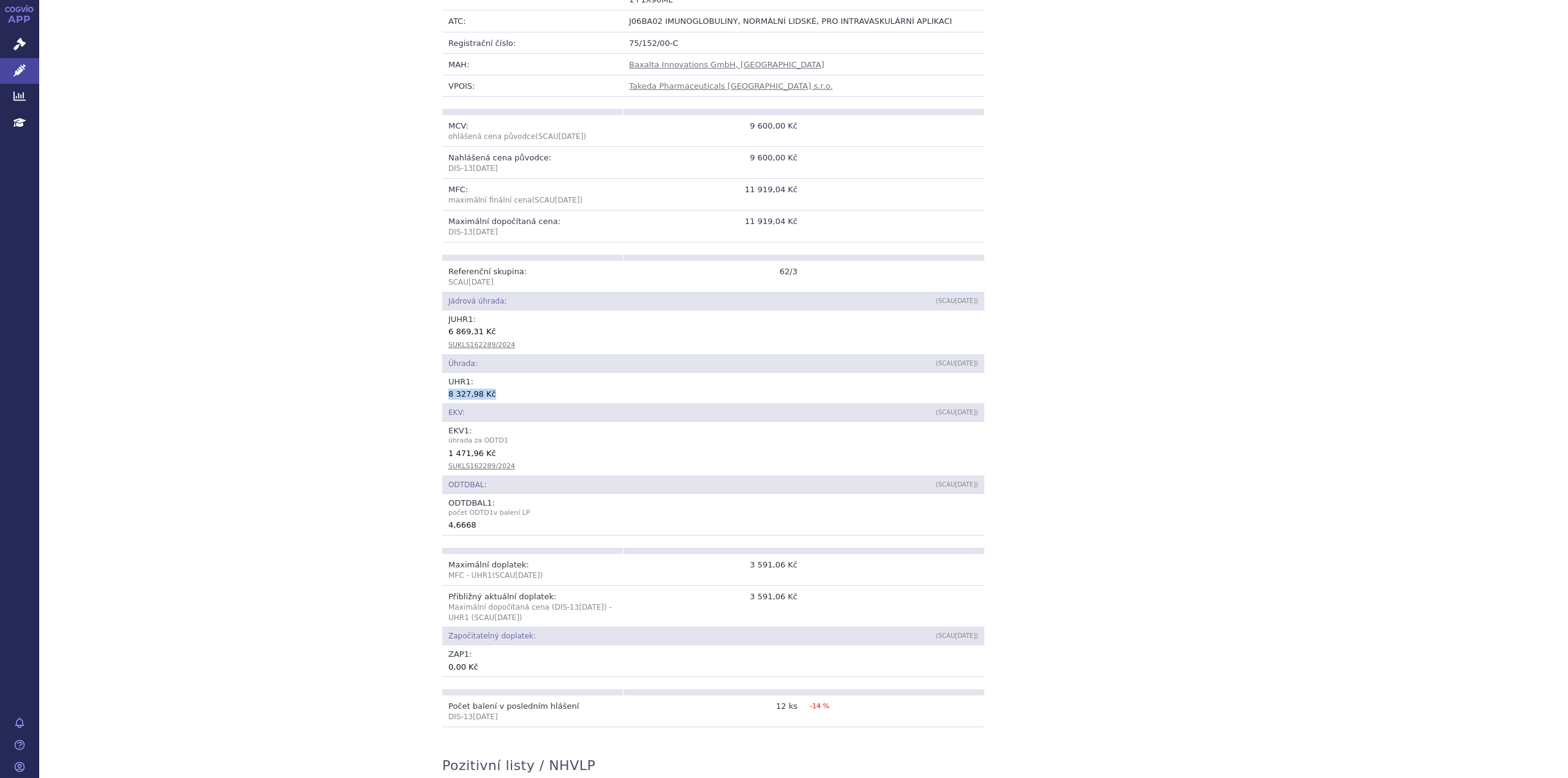
drag, startPoint x: 492, startPoint y: 395, endPoint x: 443, endPoint y: 395, distance: 49.0
click at [443, 395] on td "UHR 1 : 8 327,98 Kč" at bounding box center [713, 388] width 542 height 31
copy div "8 327,98 Kč"
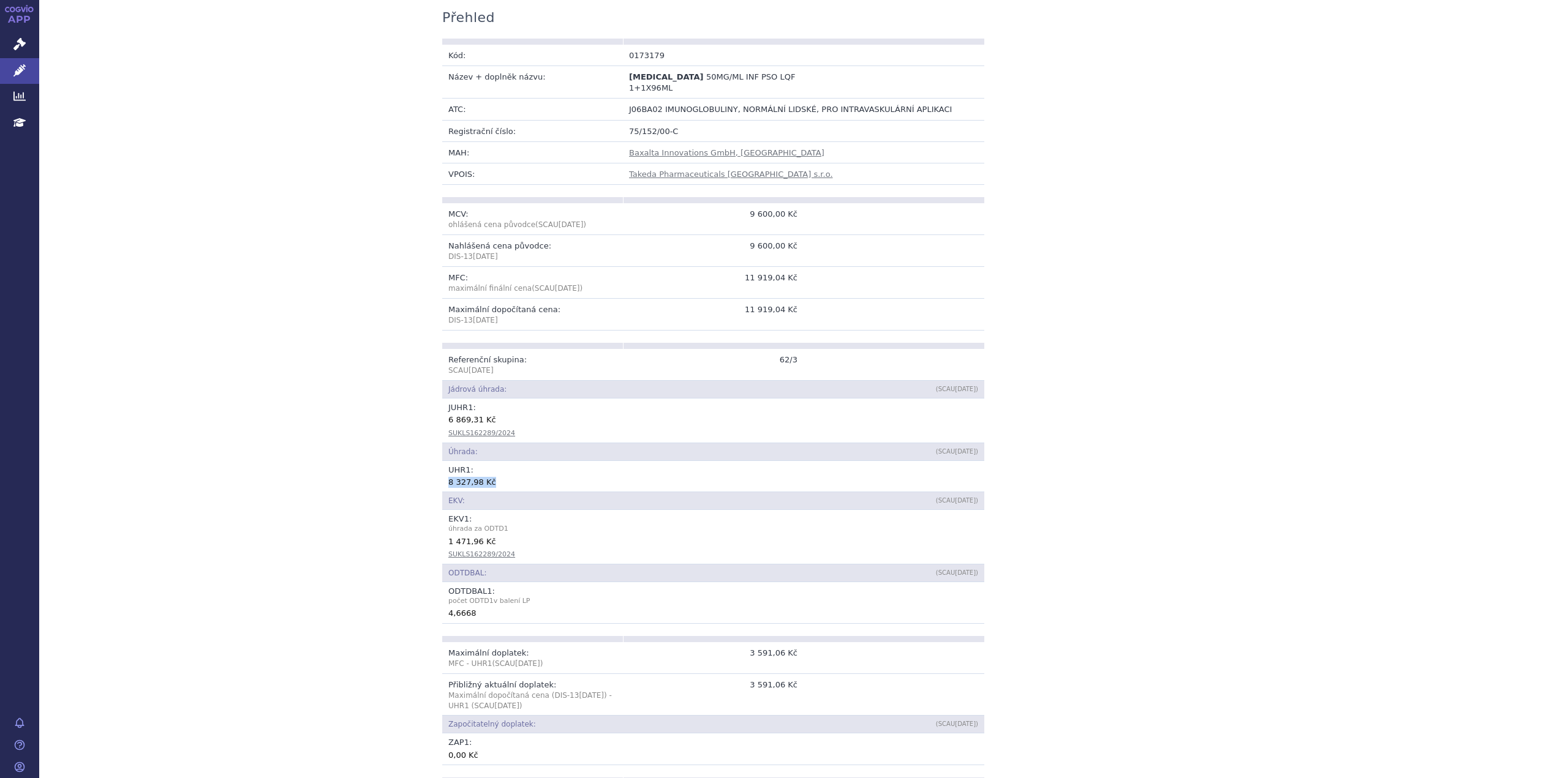
scroll to position [0, 0]
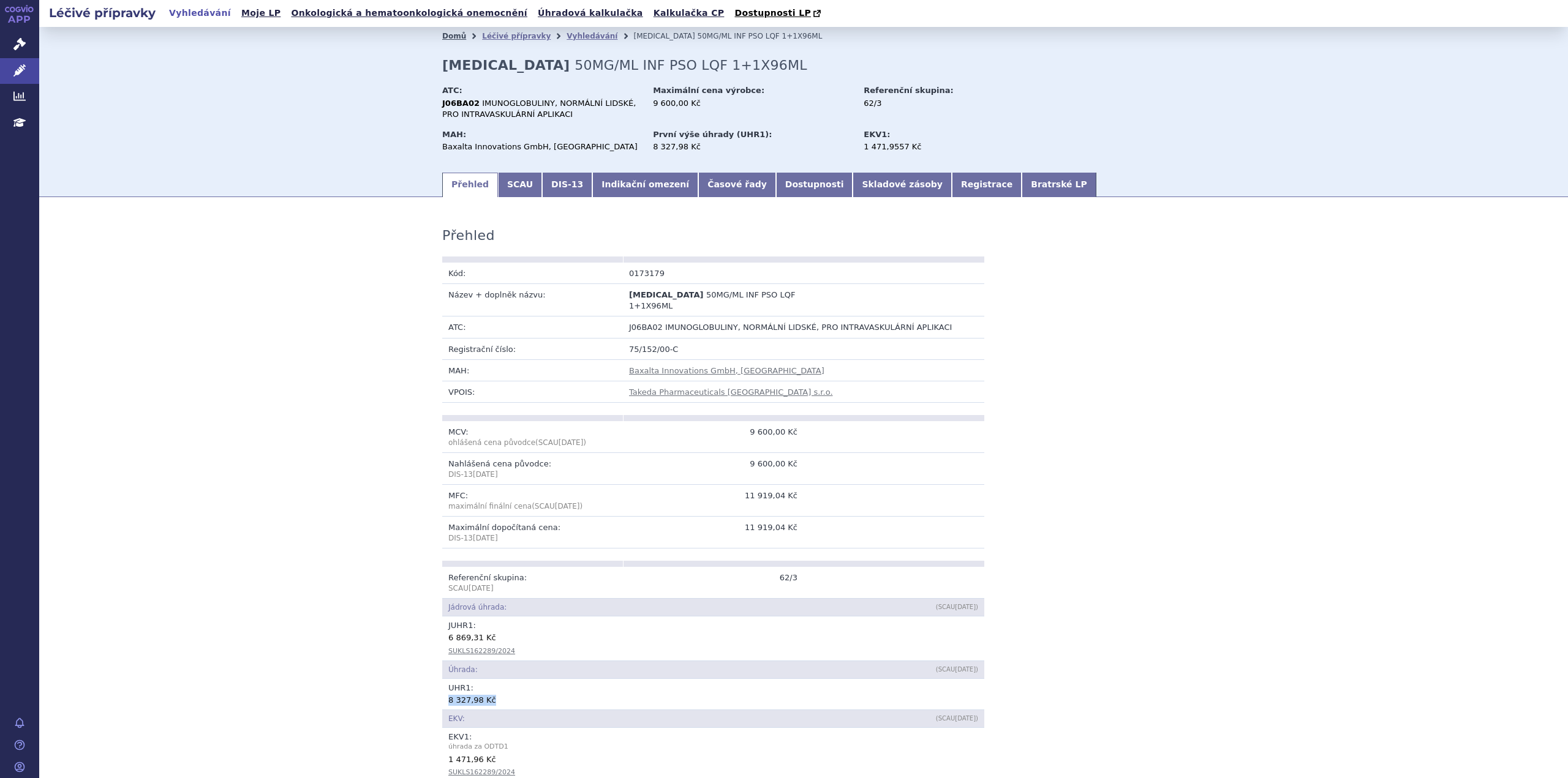
click at [447, 38] on link "Domů" at bounding box center [454, 35] width 24 height 8
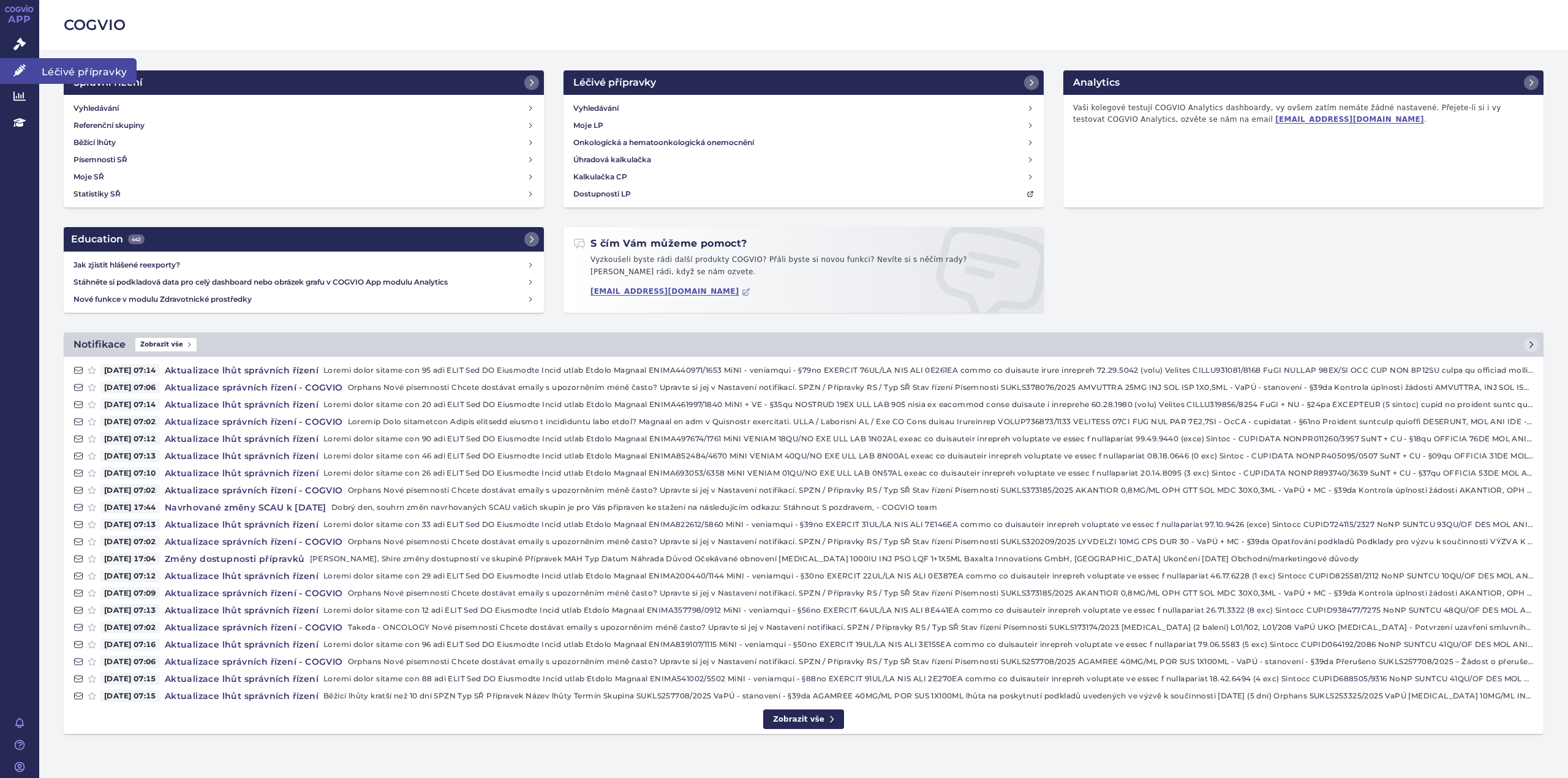
click at [20, 68] on icon at bounding box center [20, 71] width 12 height 12
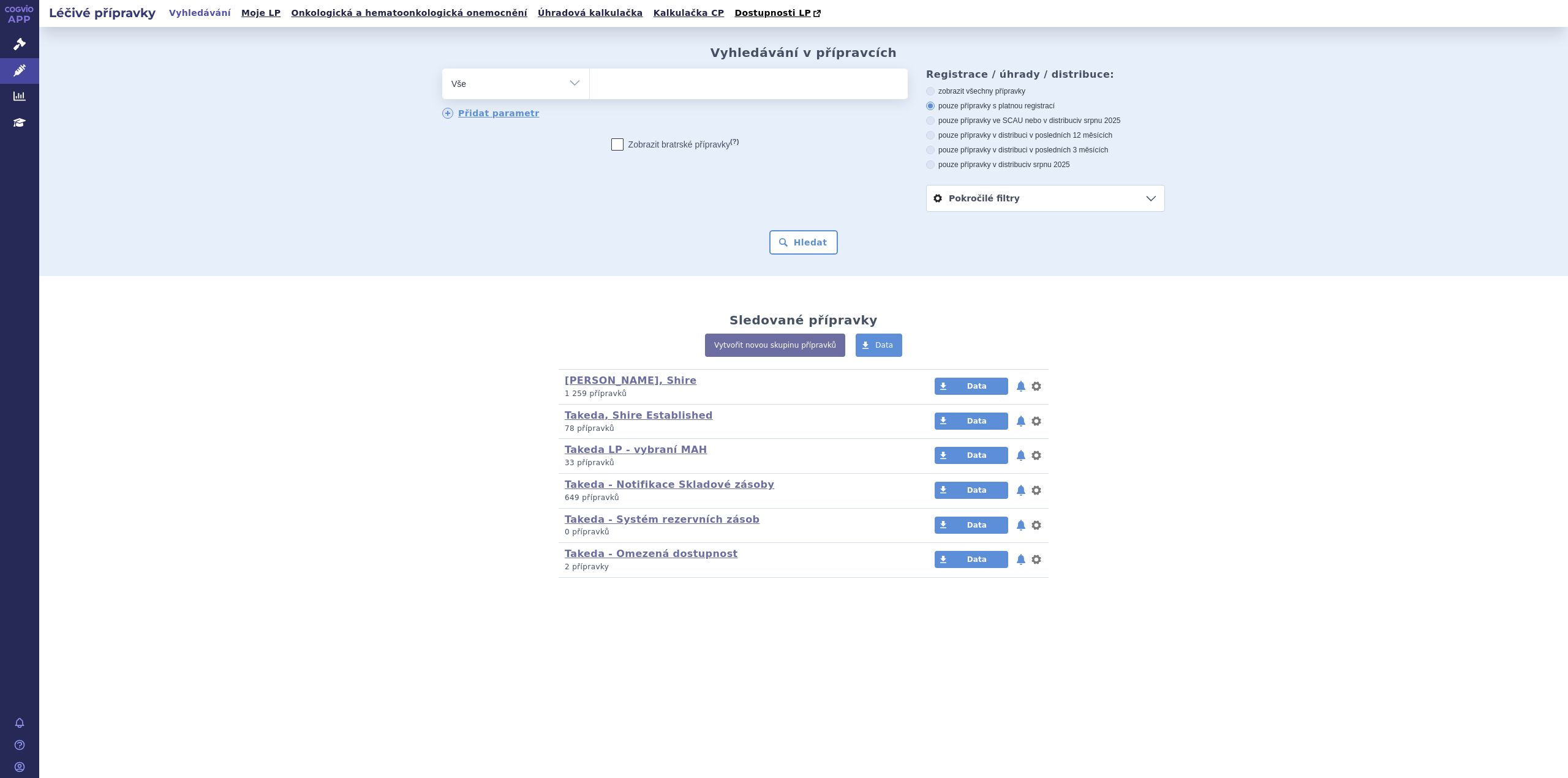
click at [617, 84] on ul at bounding box center [748, 81] width 318 height 26
click at [590, 84] on select at bounding box center [589, 83] width 1 height 31
type input "DE"
type input "DEQ"
type input "DEQS"
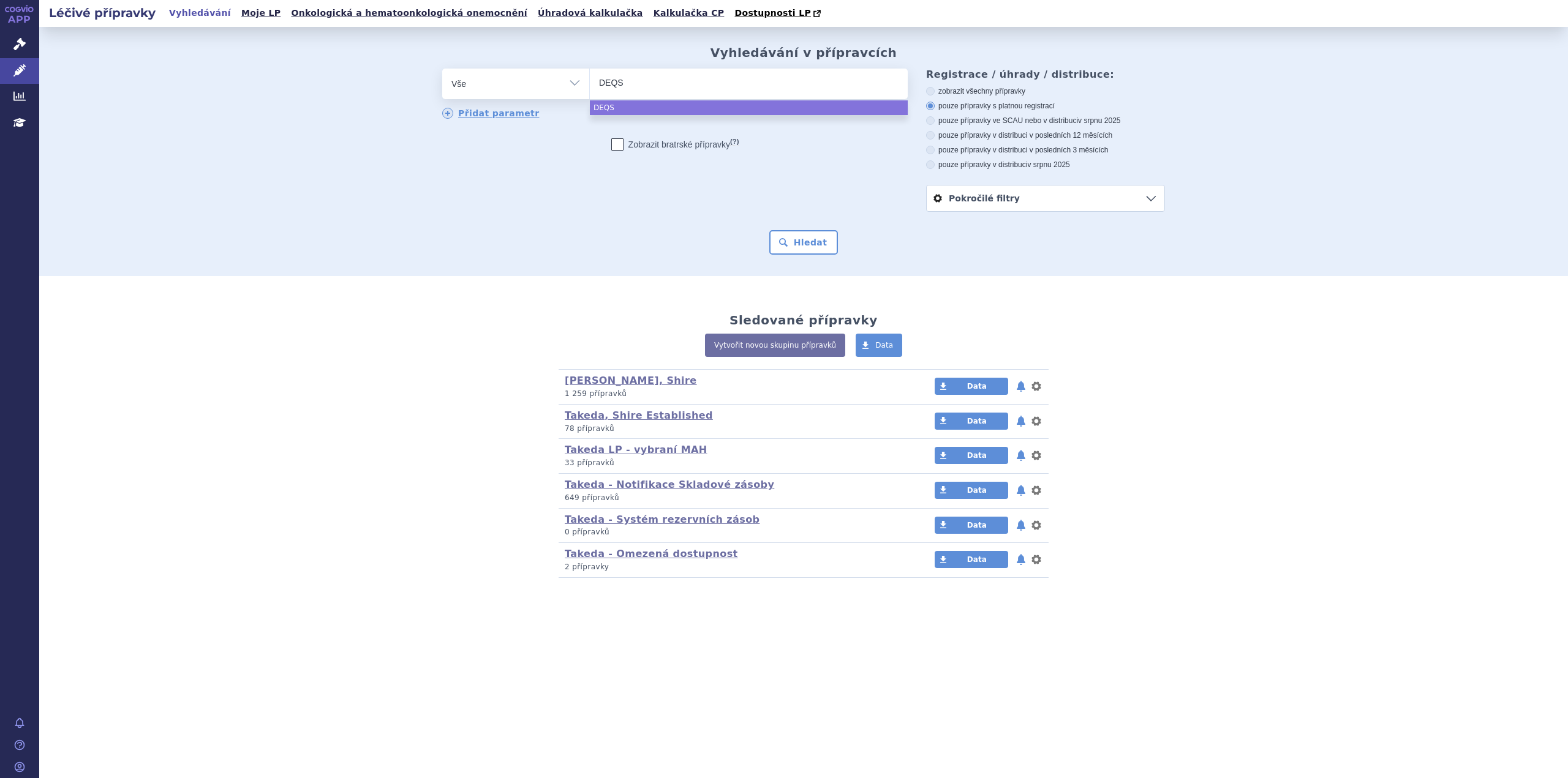
type input "DEQSI"
type input "DEQSIG"
type input "DEQSIGA"
select select "DEQSIGA"
click at [786, 237] on button "Hledat" at bounding box center [804, 242] width 69 height 25
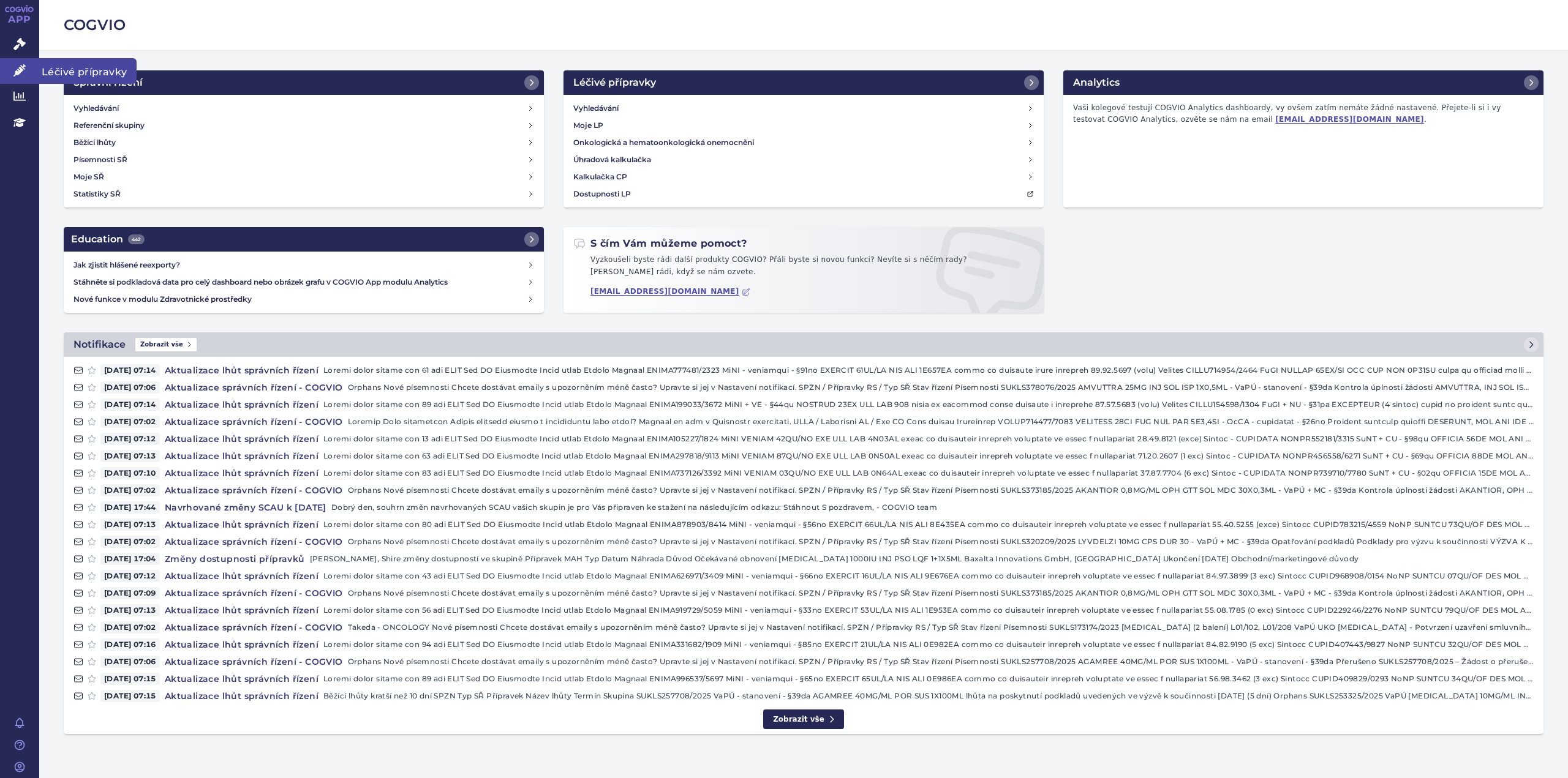
click at [21, 70] on icon at bounding box center [20, 71] width 12 height 12
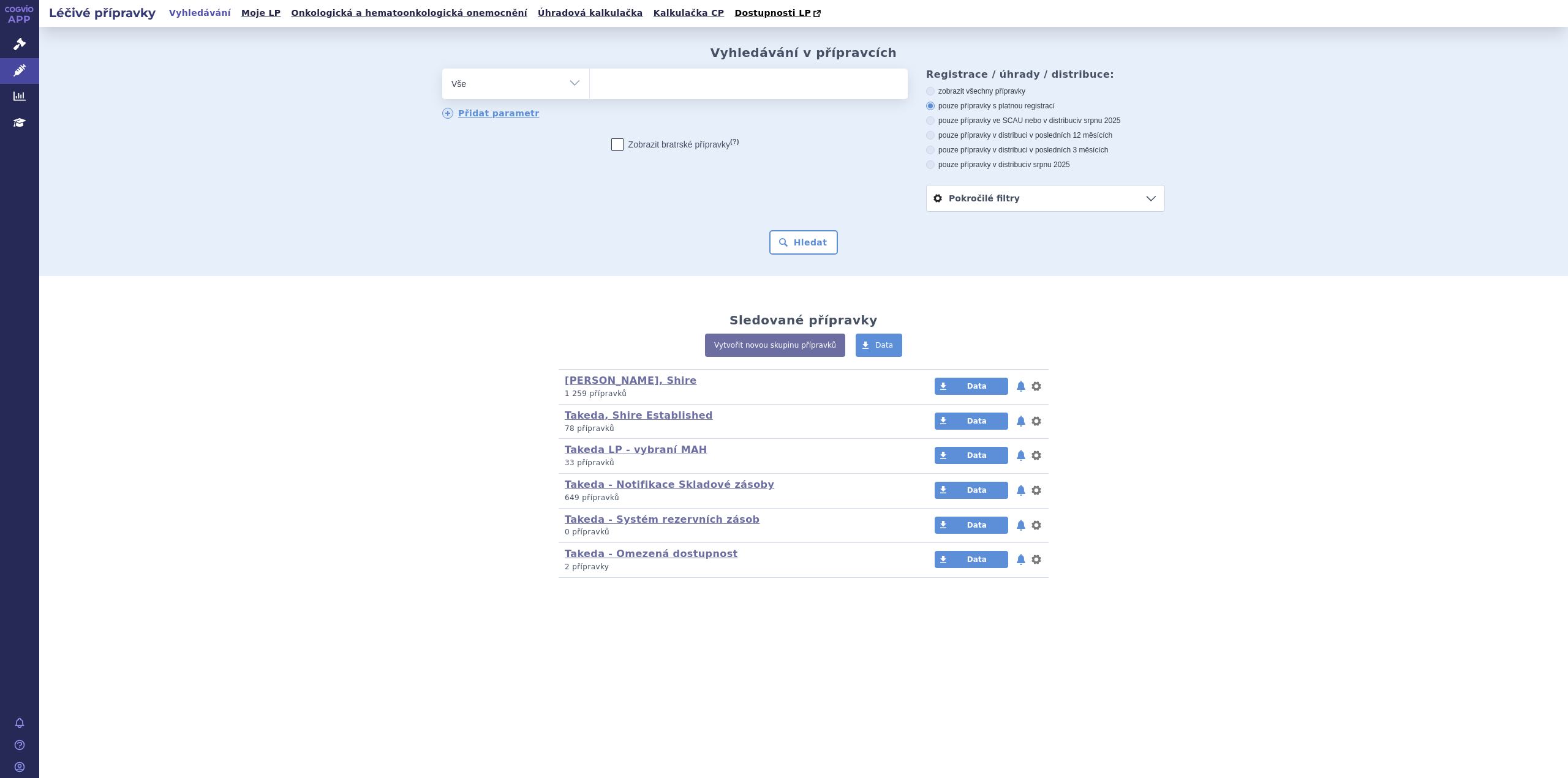
click at [672, 97] on span at bounding box center [748, 83] width 318 height 31
click at [590, 97] on select at bounding box center [589, 83] width 1 height 31
type input "ga"
type input "gamm"
type input "gamma"
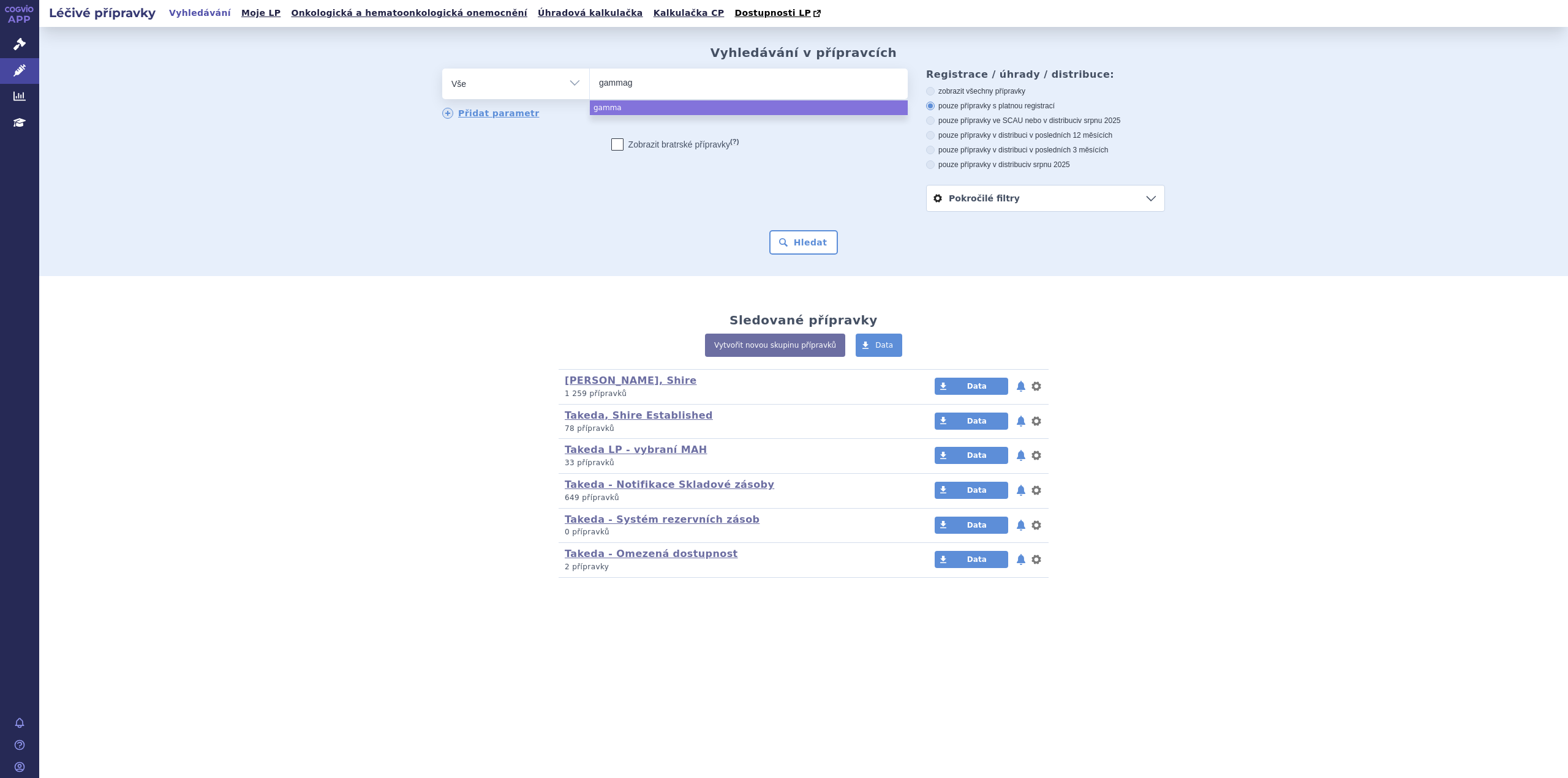
type input "gammaga"
type input "gammagar"
type input "gammagard"
select select "gammagard"
click at [804, 244] on button "Hledat" at bounding box center [804, 242] width 69 height 25
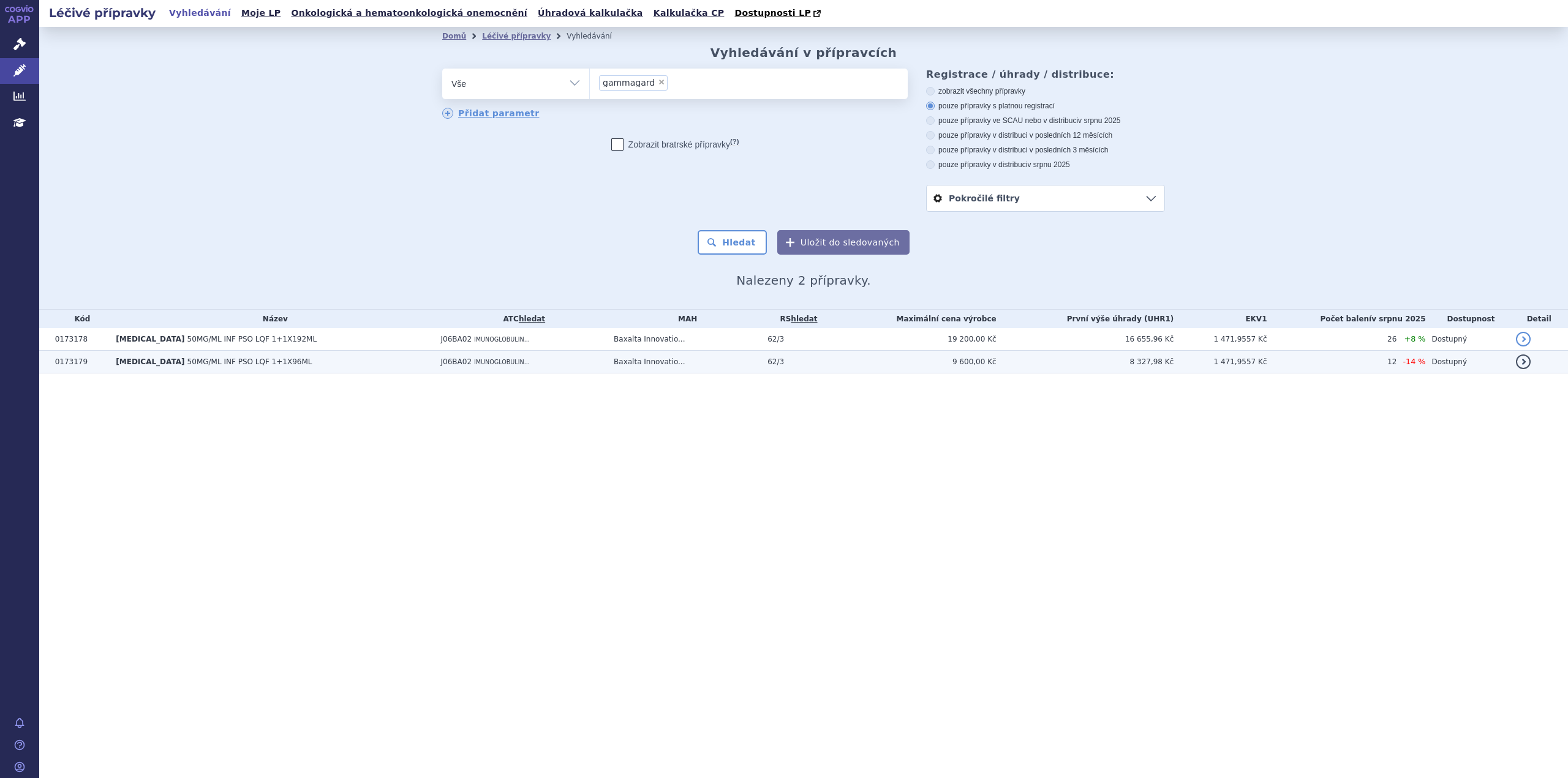
click at [493, 365] on span "IMUNOGLOBULIN..." at bounding box center [502, 362] width 56 height 7
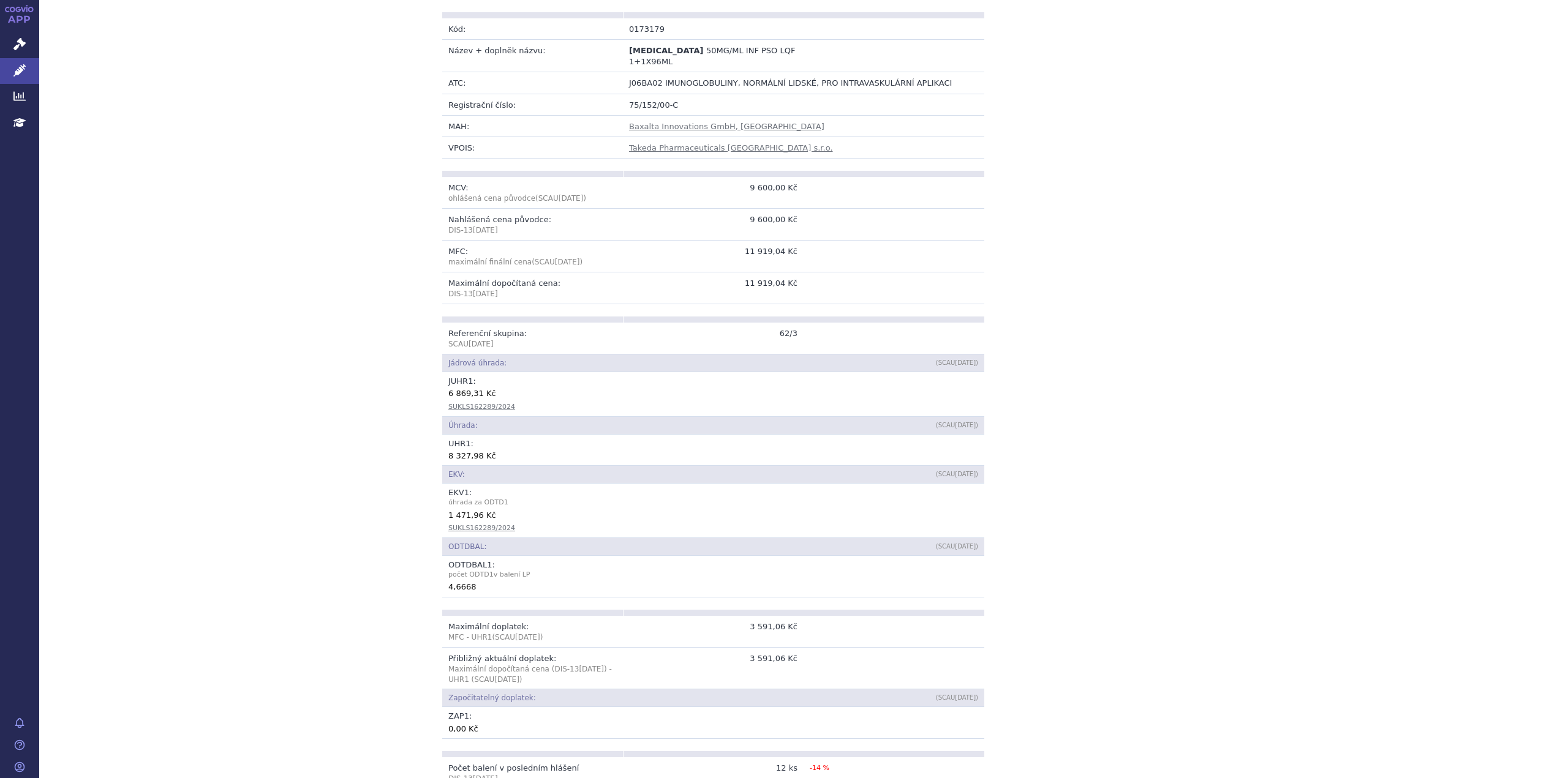
scroll to position [245, 0]
drag, startPoint x: 517, startPoint y: 410, endPoint x: 441, endPoint y: 409, distance: 76.0
click at [442, 409] on td "JUHR 1 : 6 869,31 Kč SUKLS162289/2024" at bounding box center [713, 393] width 542 height 44
copy link "SUKLS162289/2024"
click at [467, 406] on link "SUKLS162289/2024" at bounding box center [481, 406] width 67 height 8
